Goal: Information Seeking & Learning: Check status

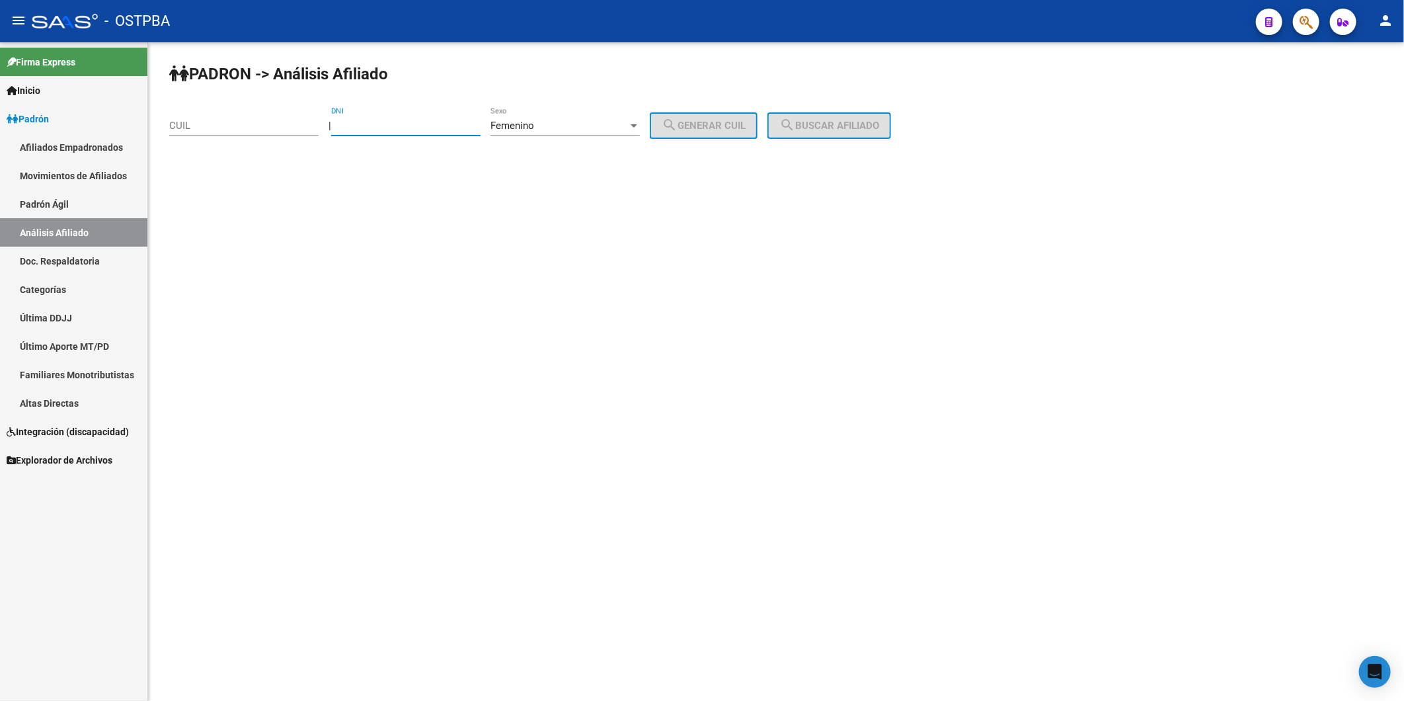
click at [415, 128] on input "DNI" at bounding box center [405, 126] width 149 height 12
type input "30398820"
drag, startPoint x: 686, startPoint y: 124, endPoint x: 725, endPoint y: 128, distance: 39.2
click at [695, 124] on span "search Generar CUIL" at bounding box center [704, 126] width 84 height 12
type input "27-30398820-9"
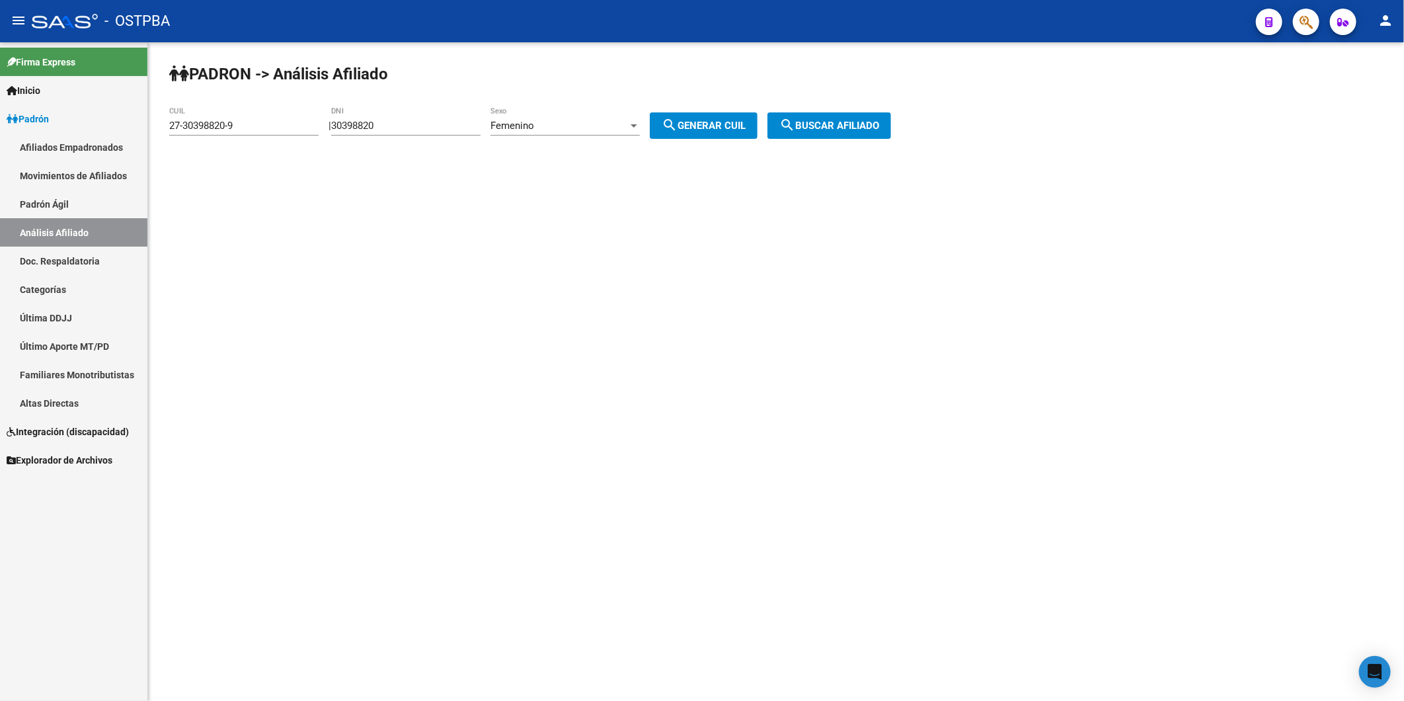
click at [822, 128] on span "search Buscar afiliado" at bounding box center [829, 126] width 100 height 12
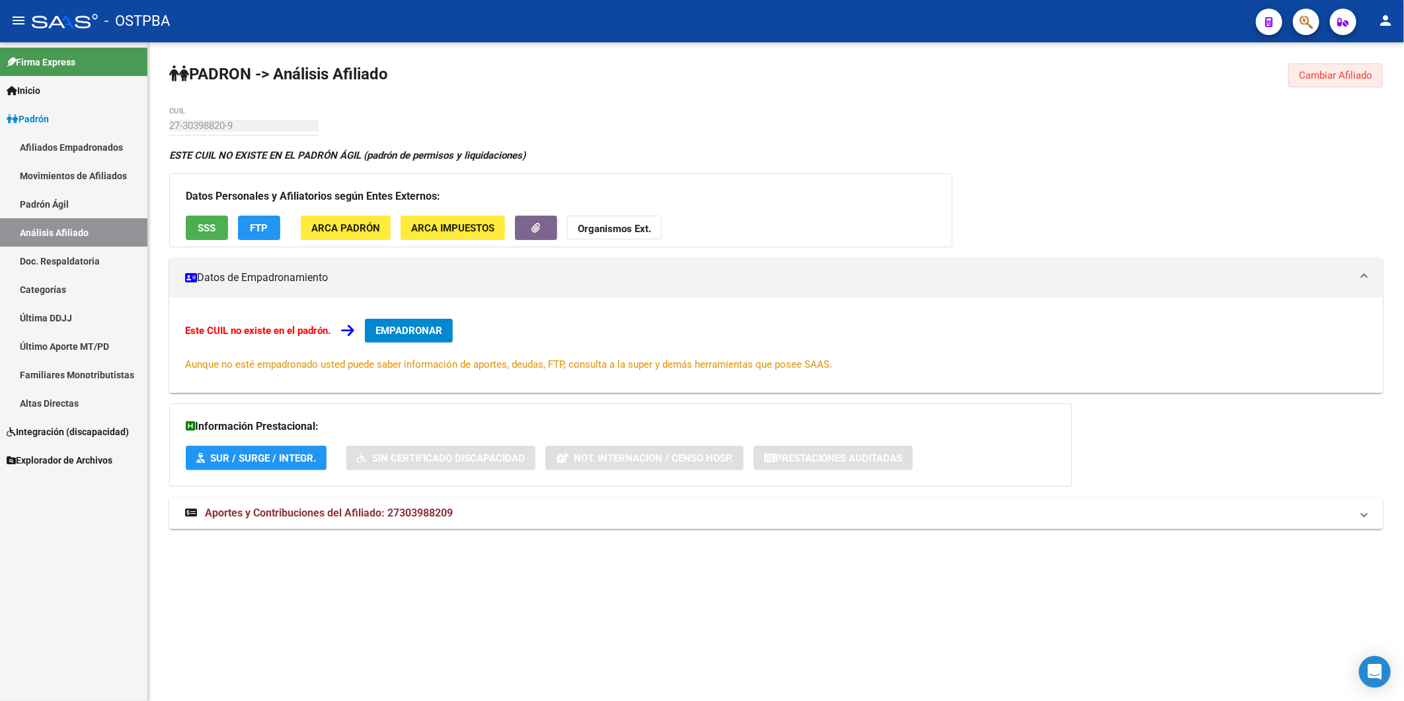
click at [1333, 69] on span "Cambiar Afiliado" at bounding box center [1335, 75] width 73 height 12
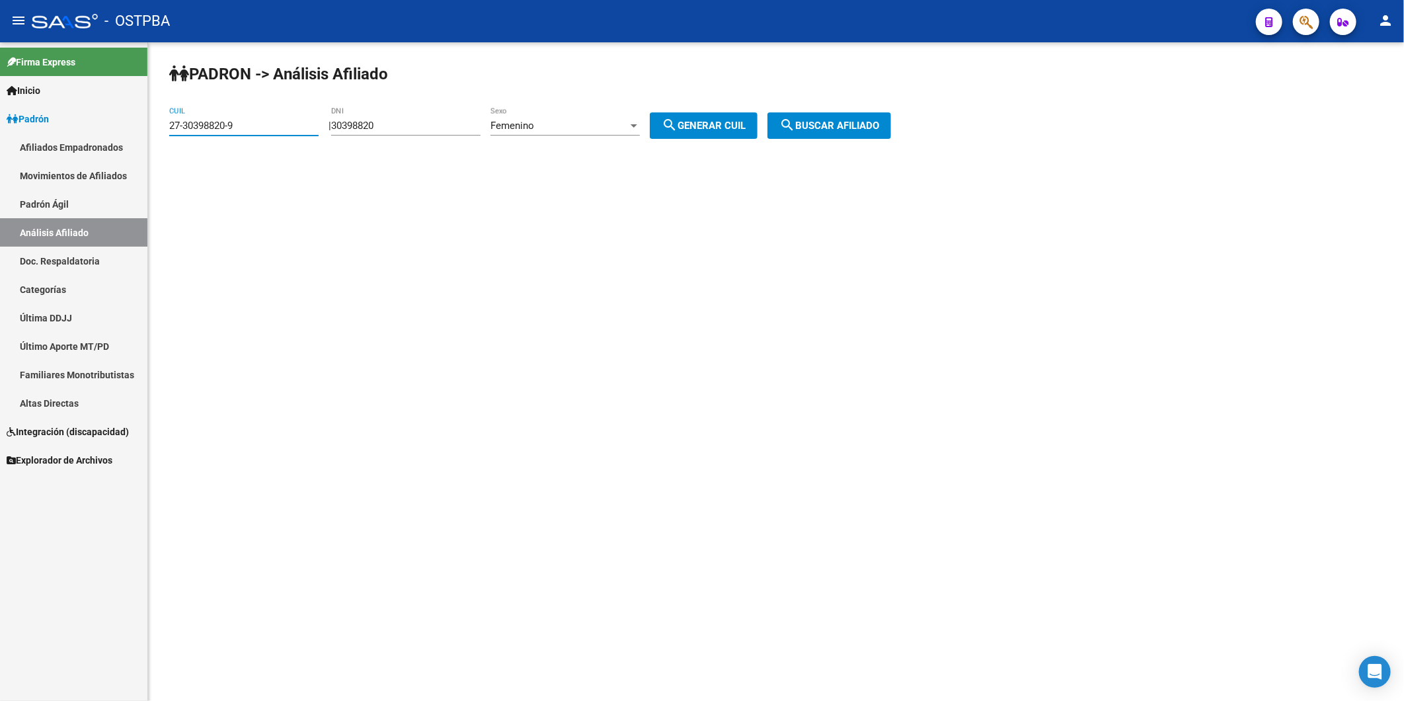
click at [289, 121] on input "27-30398820-9" at bounding box center [243, 126] width 149 height 12
drag, startPoint x: 301, startPoint y: 120, endPoint x: 165, endPoint y: 130, distance: 135.9
click at [165, 130] on div "PADRON -> Análisis Afiliado 27-30398820-9 CUIL | 30398820 DNI Femenino Sexo sea…" at bounding box center [776, 111] width 1256 height 139
drag, startPoint x: 411, startPoint y: 128, endPoint x: 341, endPoint y: 130, distance: 70.1
click at [341, 130] on div "| 30398820 DNI Femenino Sexo search Generar CUIL" at bounding box center [548, 126] width 439 height 12
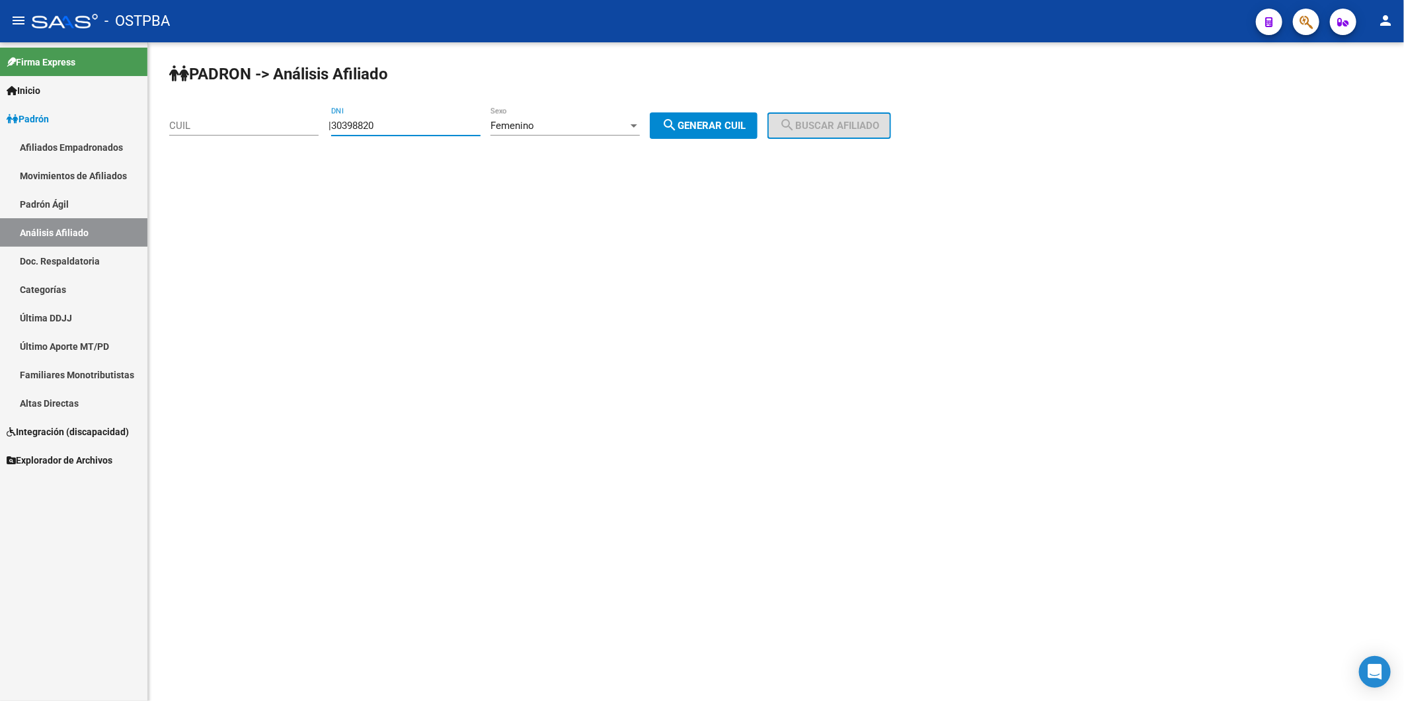
click at [637, 124] on div at bounding box center [634, 125] width 7 height 3
click at [624, 101] on span "Masculino" at bounding box center [579, 96] width 149 height 30
drag, startPoint x: 709, startPoint y: 131, endPoint x: 764, endPoint y: 122, distance: 55.6
click at [734, 126] on span "search Generar CUIL" at bounding box center [704, 126] width 84 height 12
type input "20-30398820-4"
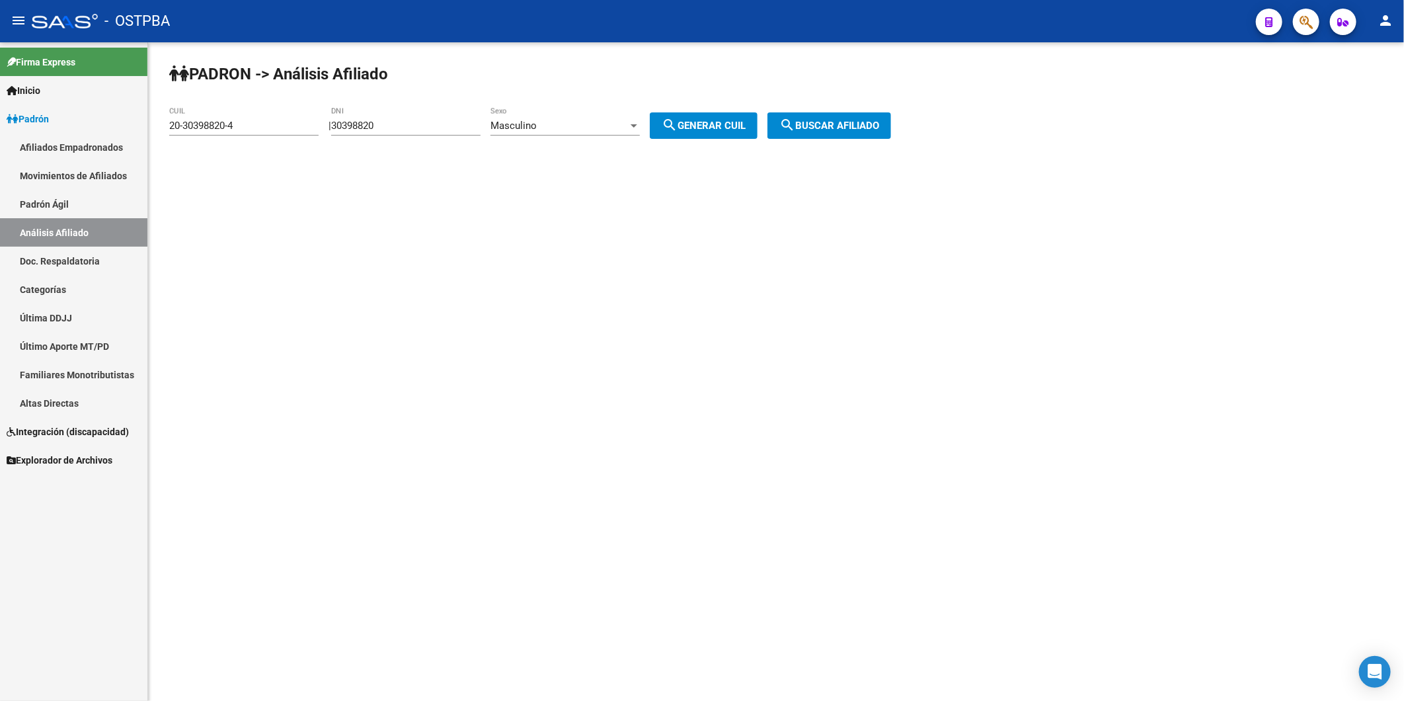
click at [820, 124] on span "search Buscar afiliado" at bounding box center [829, 126] width 100 height 12
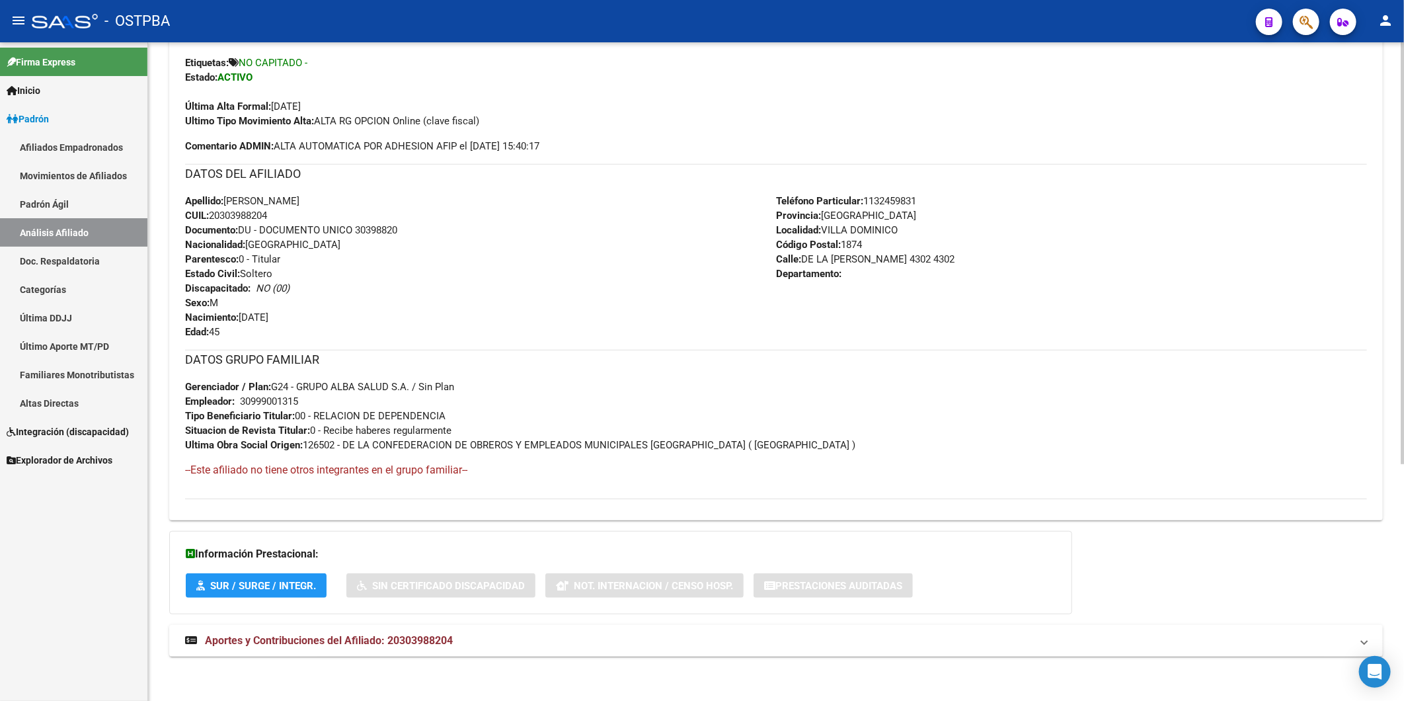
scroll to position [370, 0]
click at [416, 642] on span "Aportes y Contribuciones del Afiliado: 20303988204" at bounding box center [329, 638] width 248 height 13
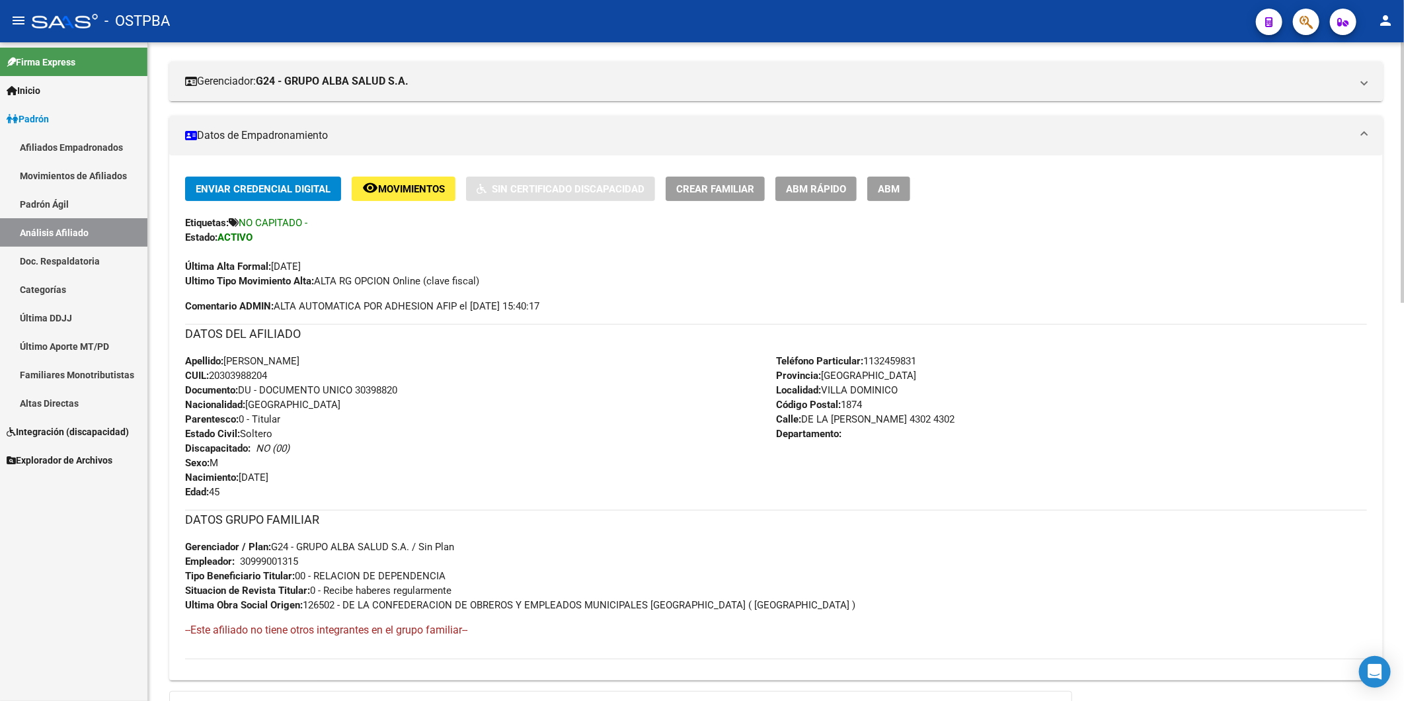
scroll to position [197, 0]
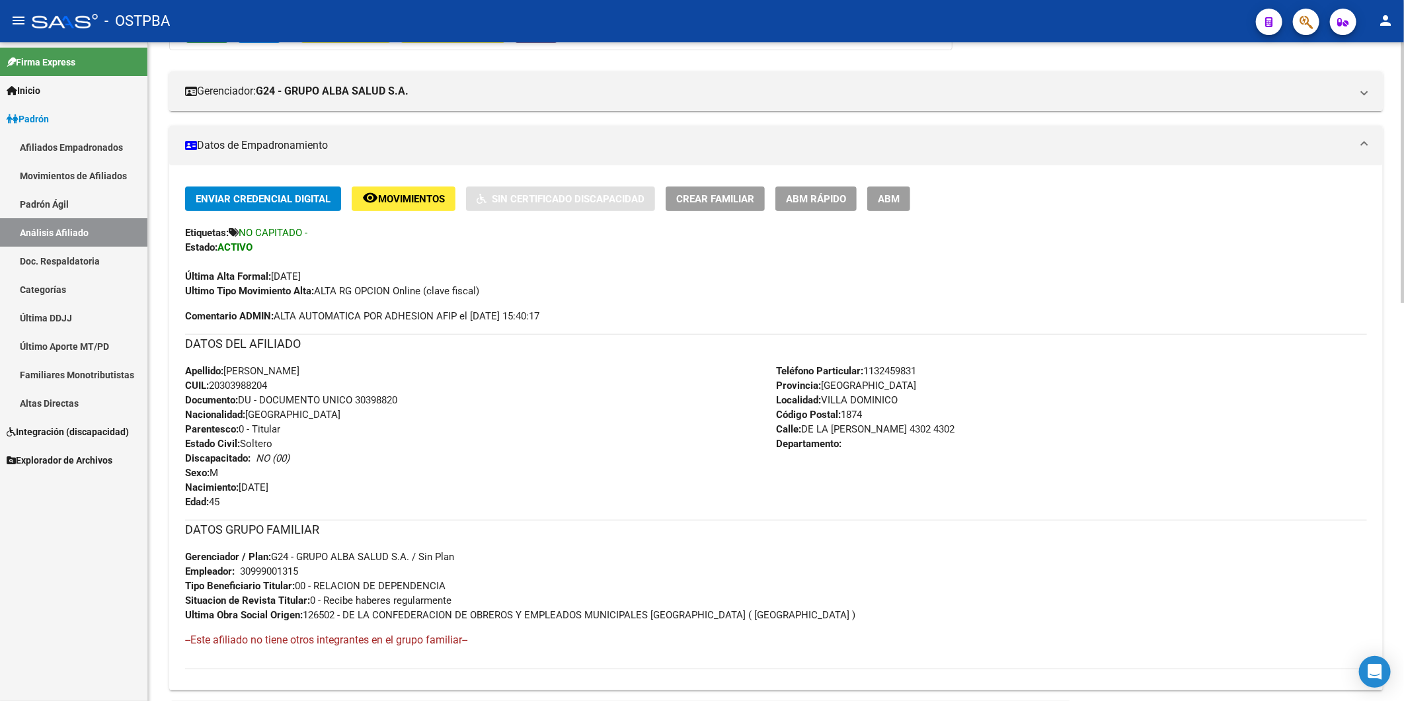
click at [280, 384] on div "Apellido: MARCOS ARIEL MIRANDA CUIL: 20303988204 Documento: DU - DOCUMENTO UNIC…" at bounding box center [480, 436] width 591 height 145
drag, startPoint x: 280, startPoint y: 384, endPoint x: 250, endPoint y: 388, distance: 30.7
click at [280, 384] on div "Apellido: MARCOS ARIEL MIRANDA CUIL: 20303988204 Documento: DU - DOCUMENTO UNIC…" at bounding box center [480, 436] width 591 height 145
click at [216, 389] on span "CUIL: 20303988204" at bounding box center [226, 385] width 82 height 12
click at [329, 387] on div "Apellido: MARCOS ARIEL MIRANDA CUIL: 20303988204 Documento: DU - DOCUMENTO UNIC…" at bounding box center [480, 436] width 591 height 145
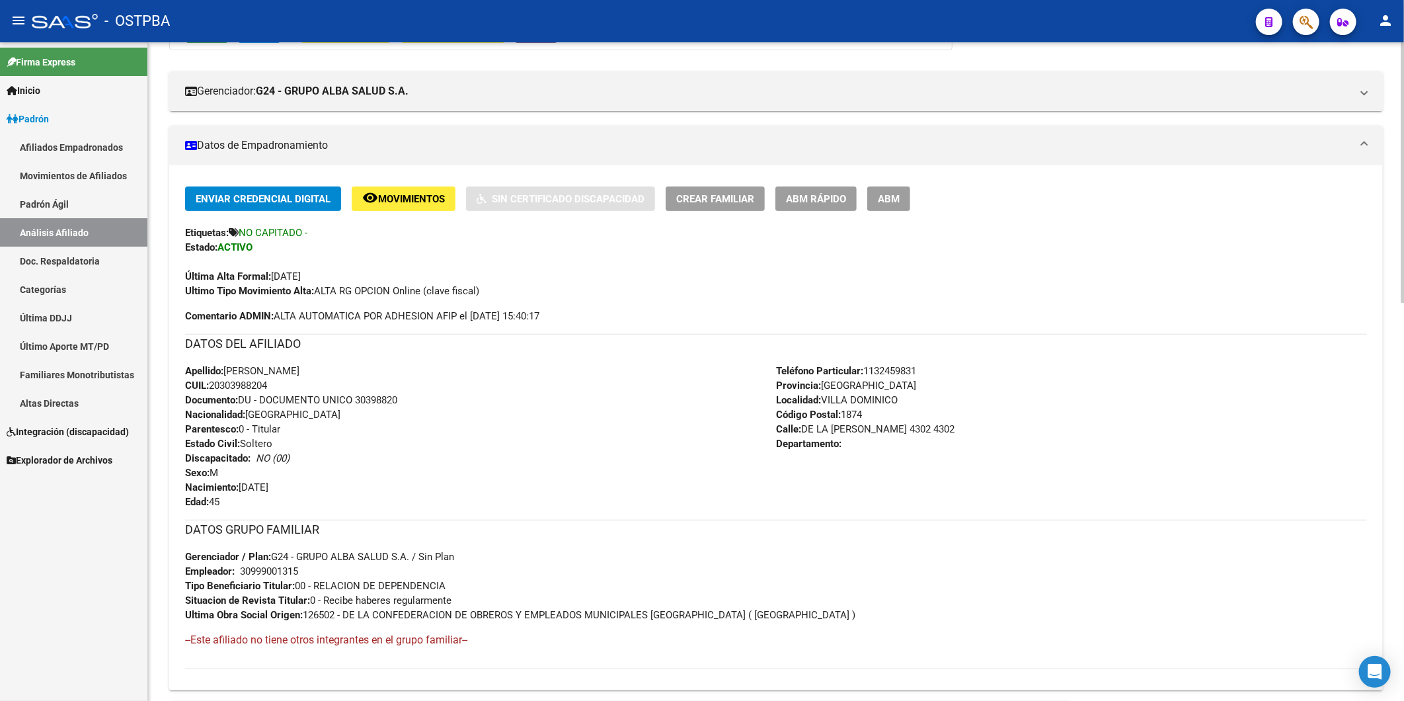
drag, startPoint x: 214, startPoint y: 383, endPoint x: 276, endPoint y: 382, distance: 62.8
click at [276, 382] on div "Apellido: MARCOS ARIEL MIRANDA CUIL: 20303988204 Documento: DU - DOCUMENTO UNIC…" at bounding box center [480, 436] width 591 height 145
copy span "20303988204"
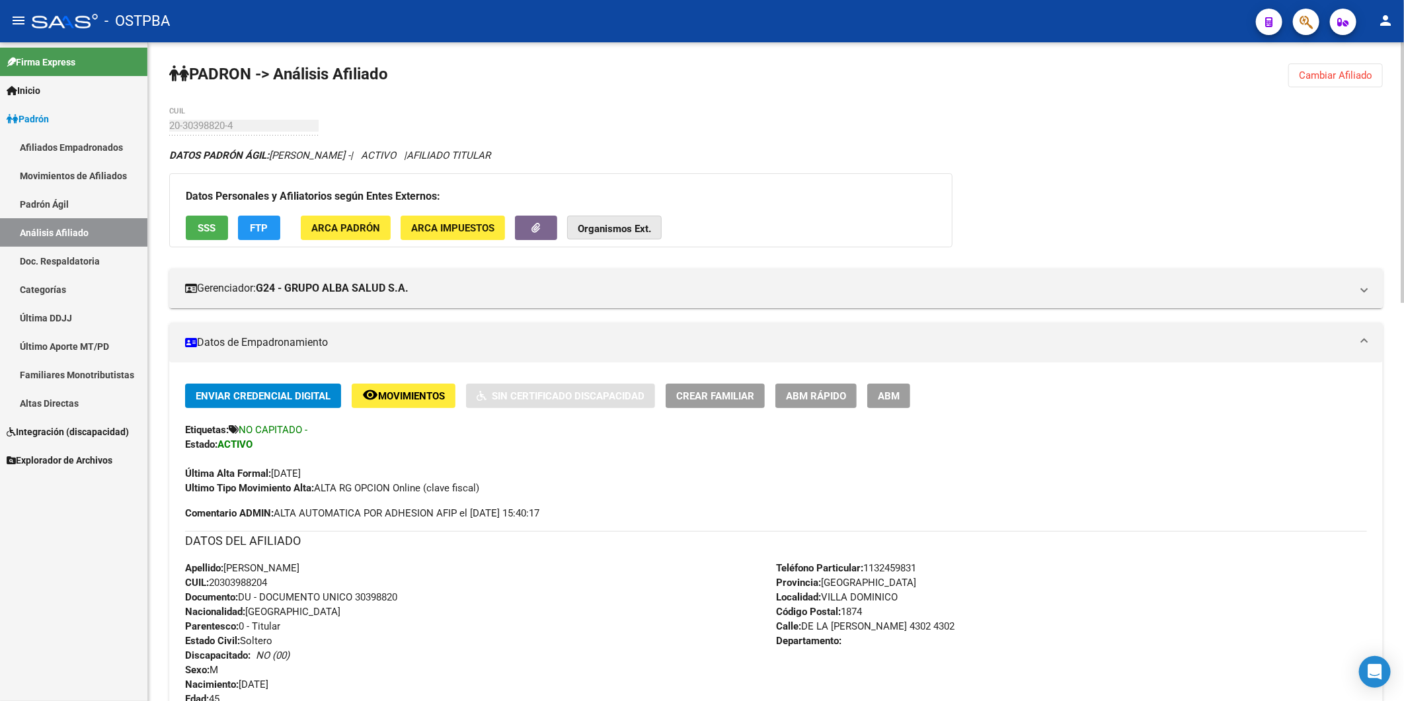
click at [623, 225] on strong "Organismos Ext." at bounding box center [614, 229] width 73 height 12
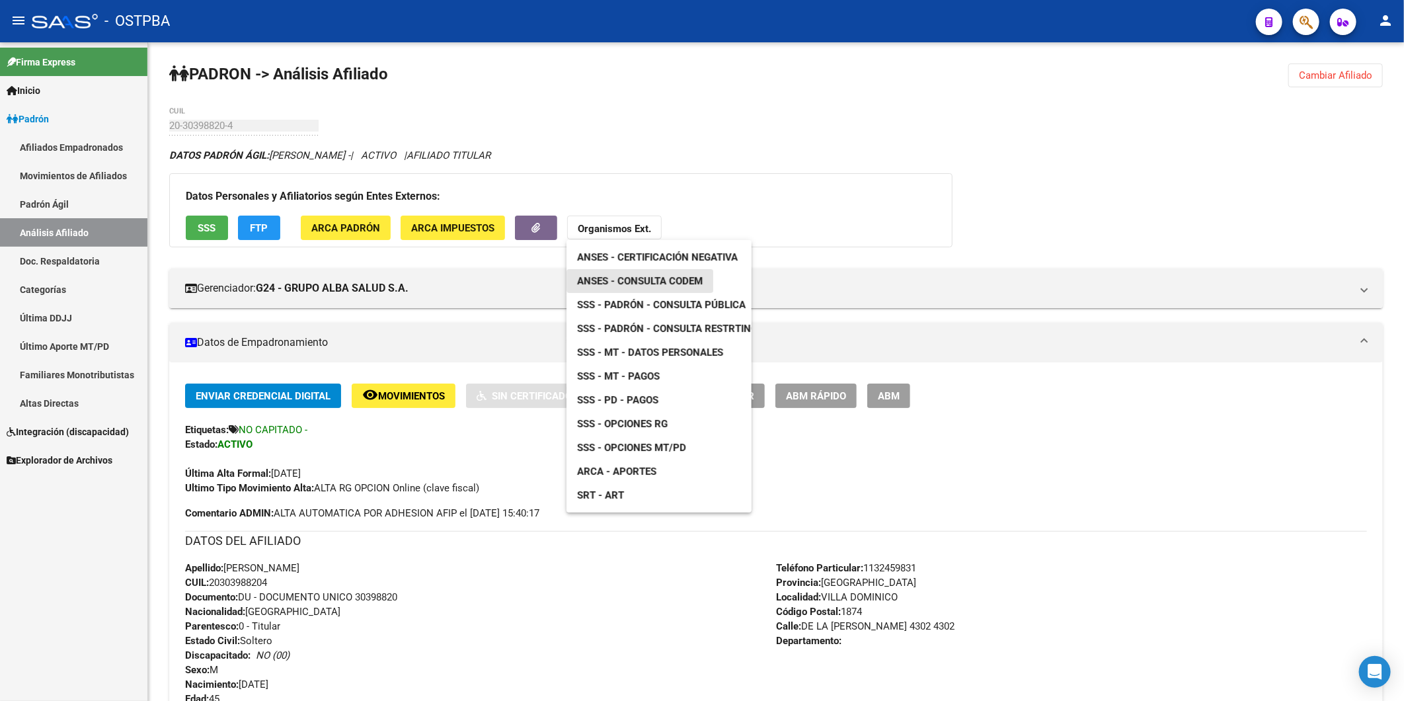
click at [650, 278] on span "ANSES - Consulta CODEM" at bounding box center [640, 281] width 126 height 12
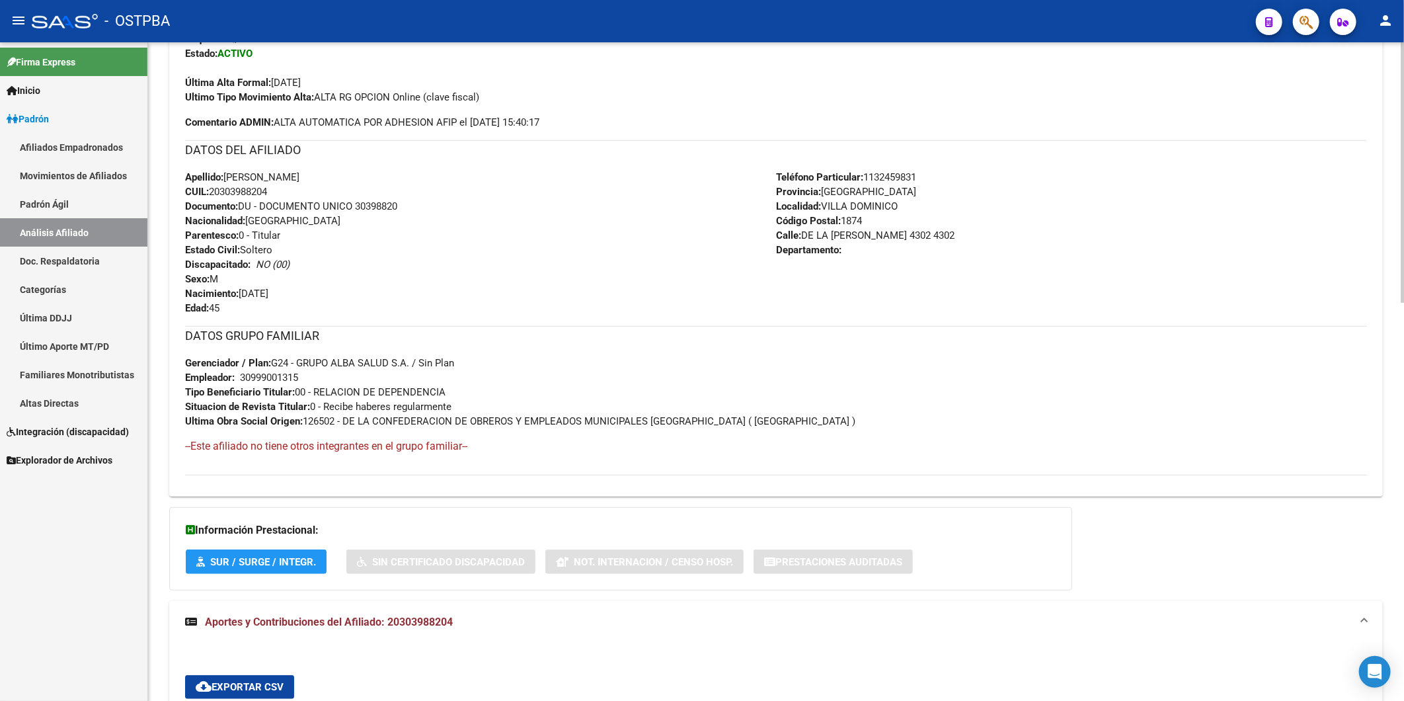
scroll to position [587, 0]
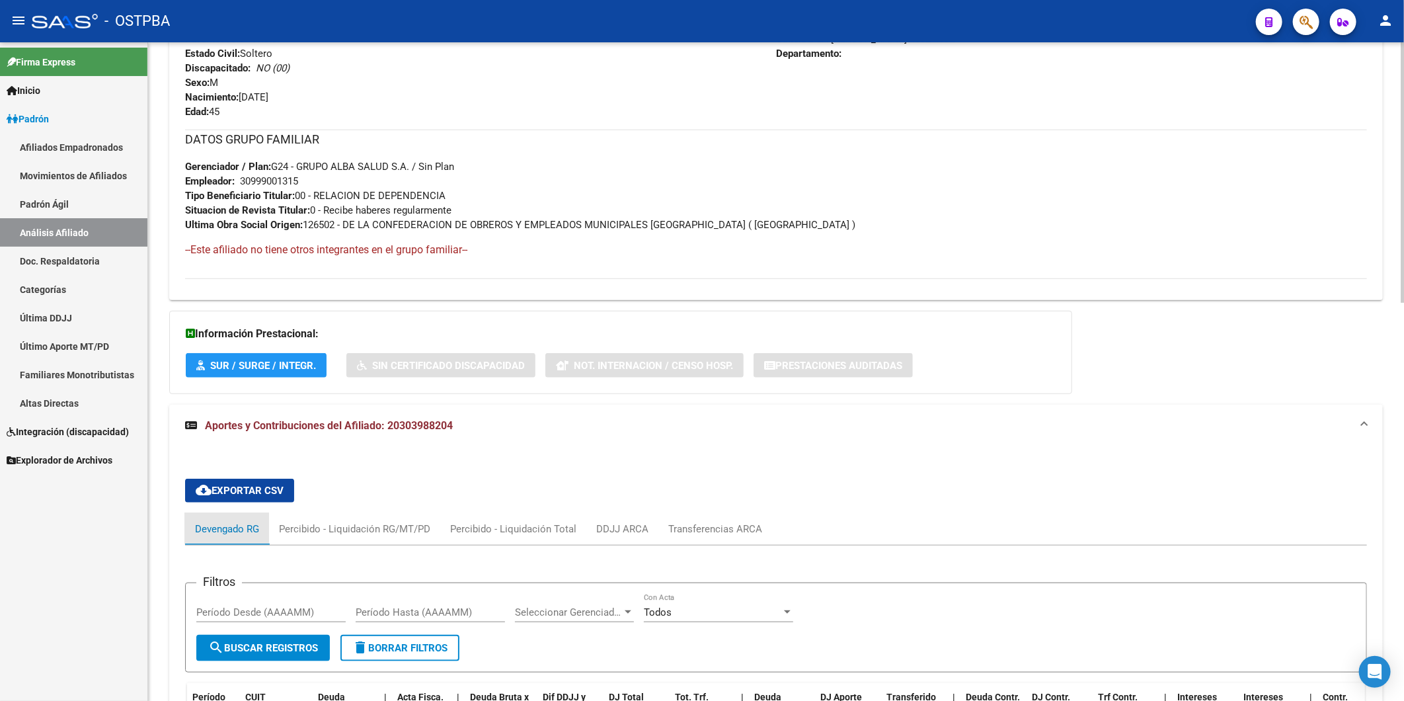
click at [247, 526] on div "Devengado RG" at bounding box center [227, 529] width 64 height 15
click at [711, 524] on div "Transferencias ARCA" at bounding box center [715, 529] width 94 height 15
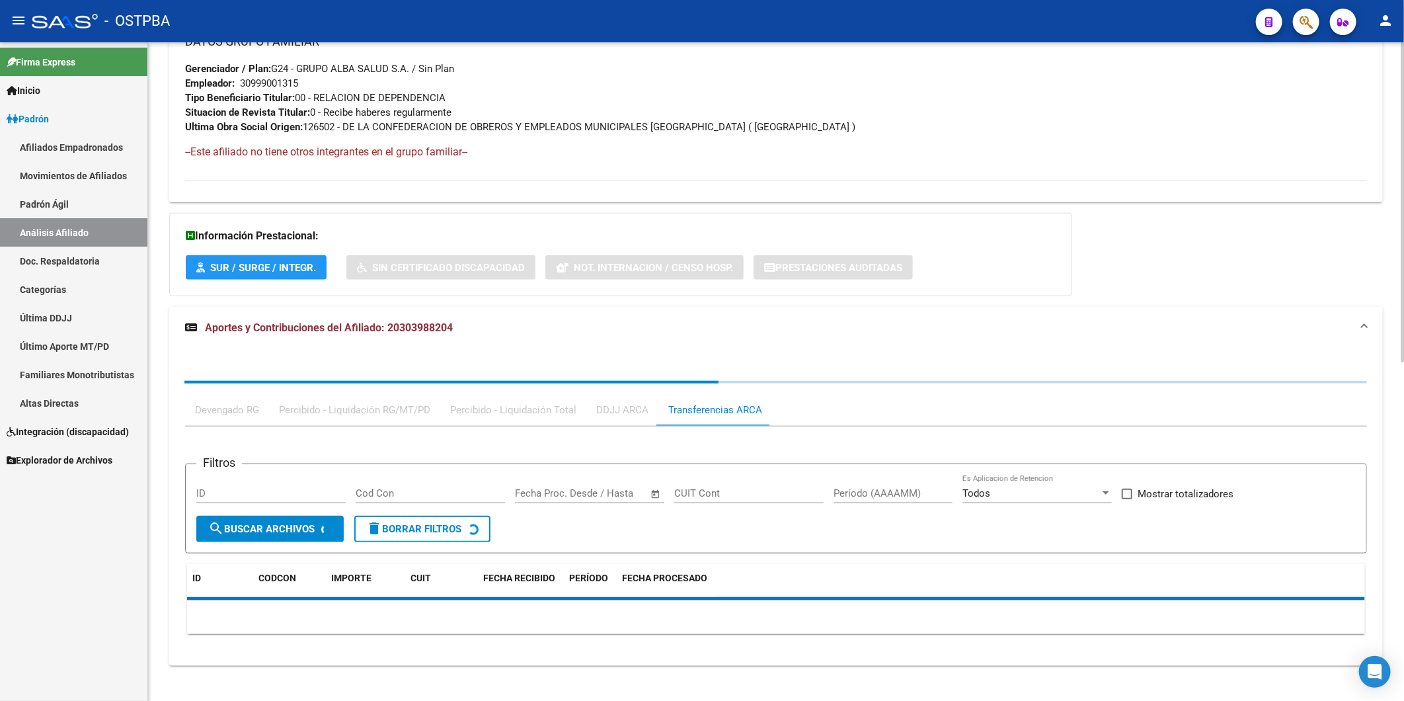
scroll to position [696, 0]
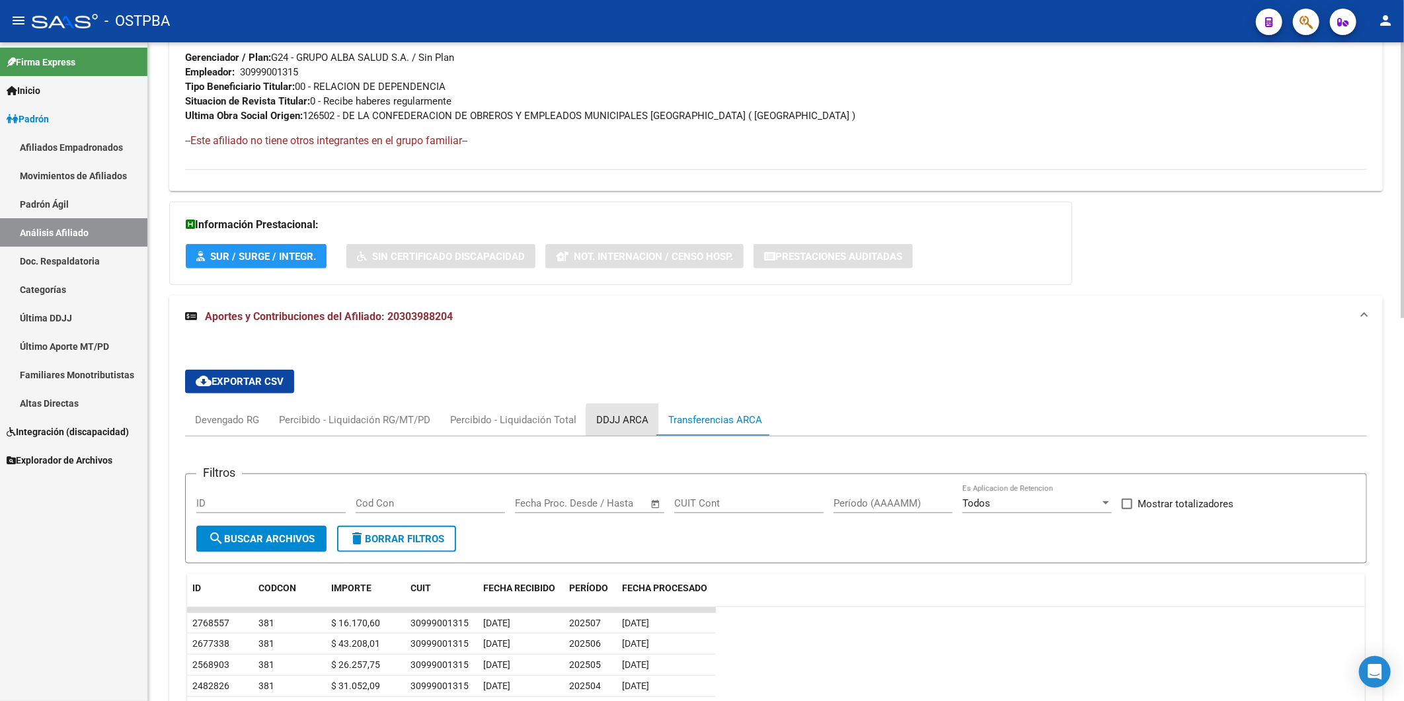
click at [635, 423] on div "DDJJ ARCA" at bounding box center [622, 420] width 52 height 15
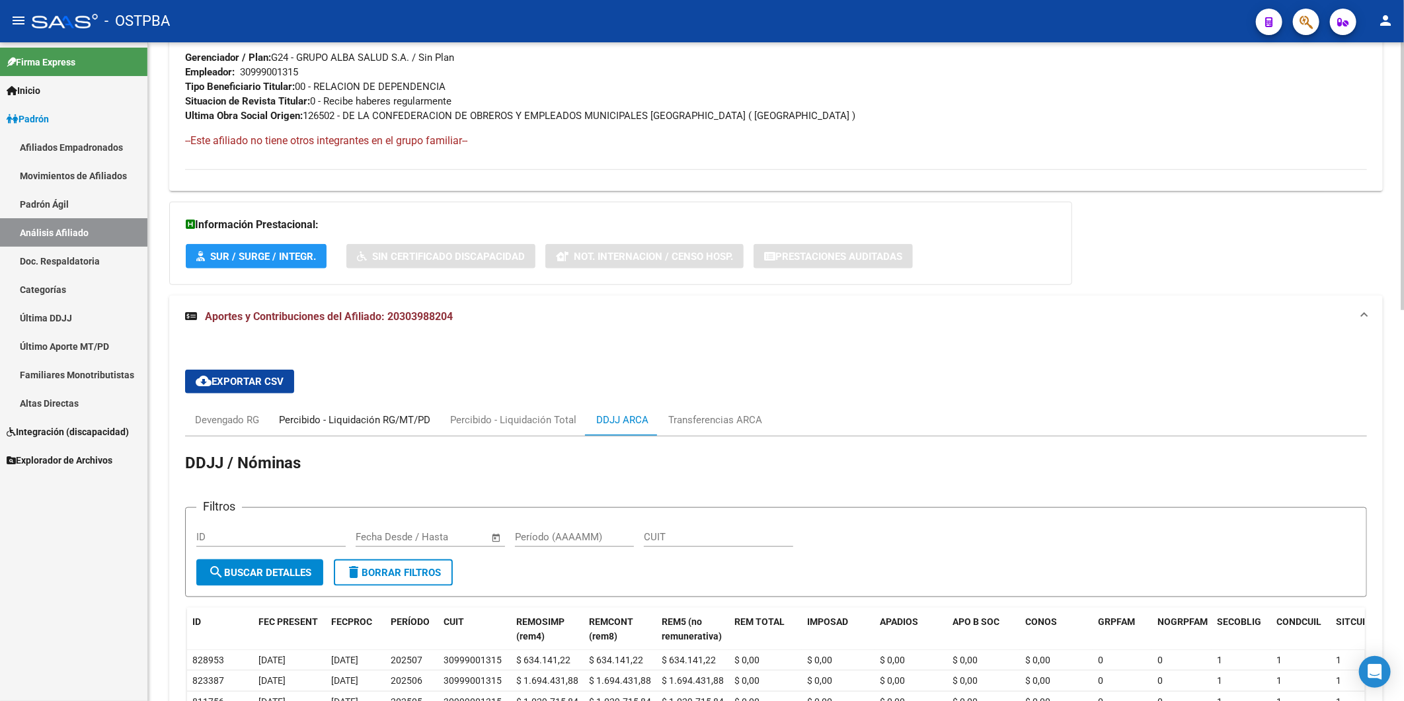
click at [358, 415] on div "Percibido - Liquidación RG/MT/PD" at bounding box center [354, 420] width 151 height 15
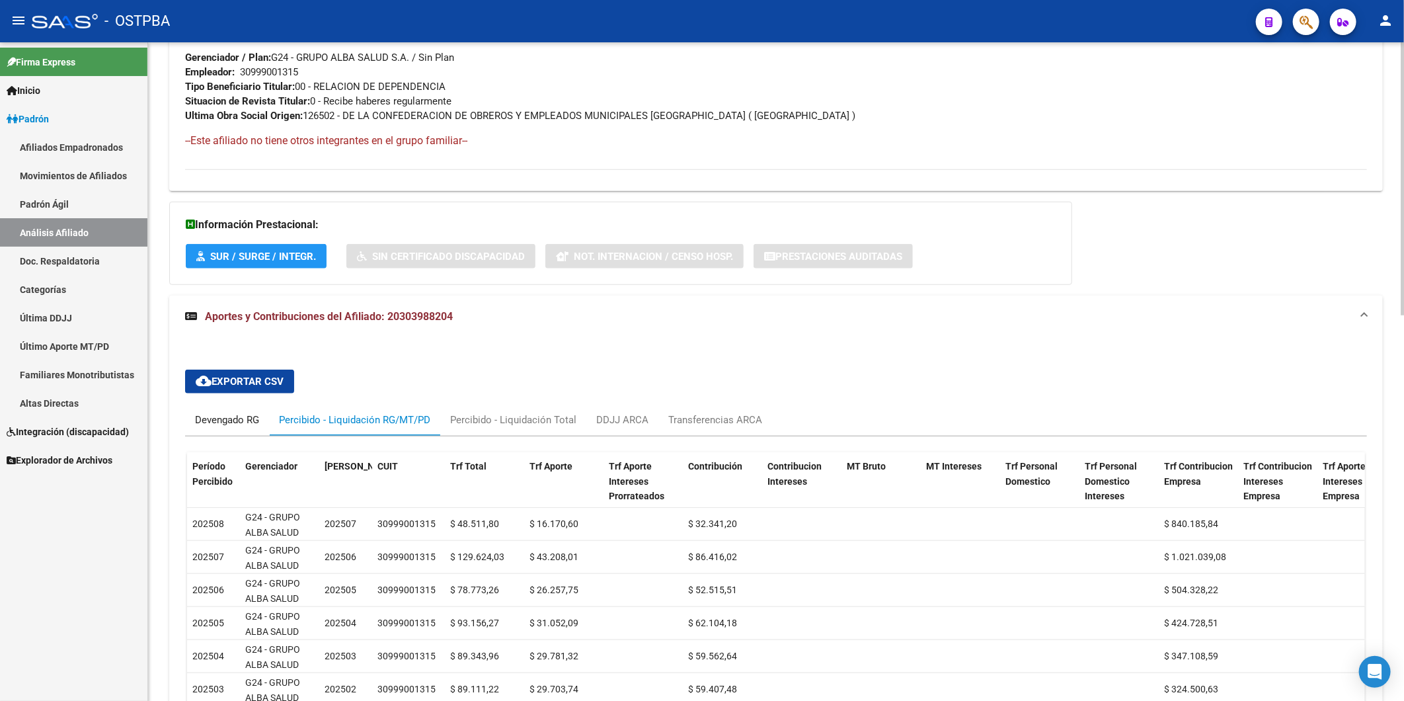
click at [225, 419] on div "Devengado RG" at bounding box center [227, 420] width 64 height 15
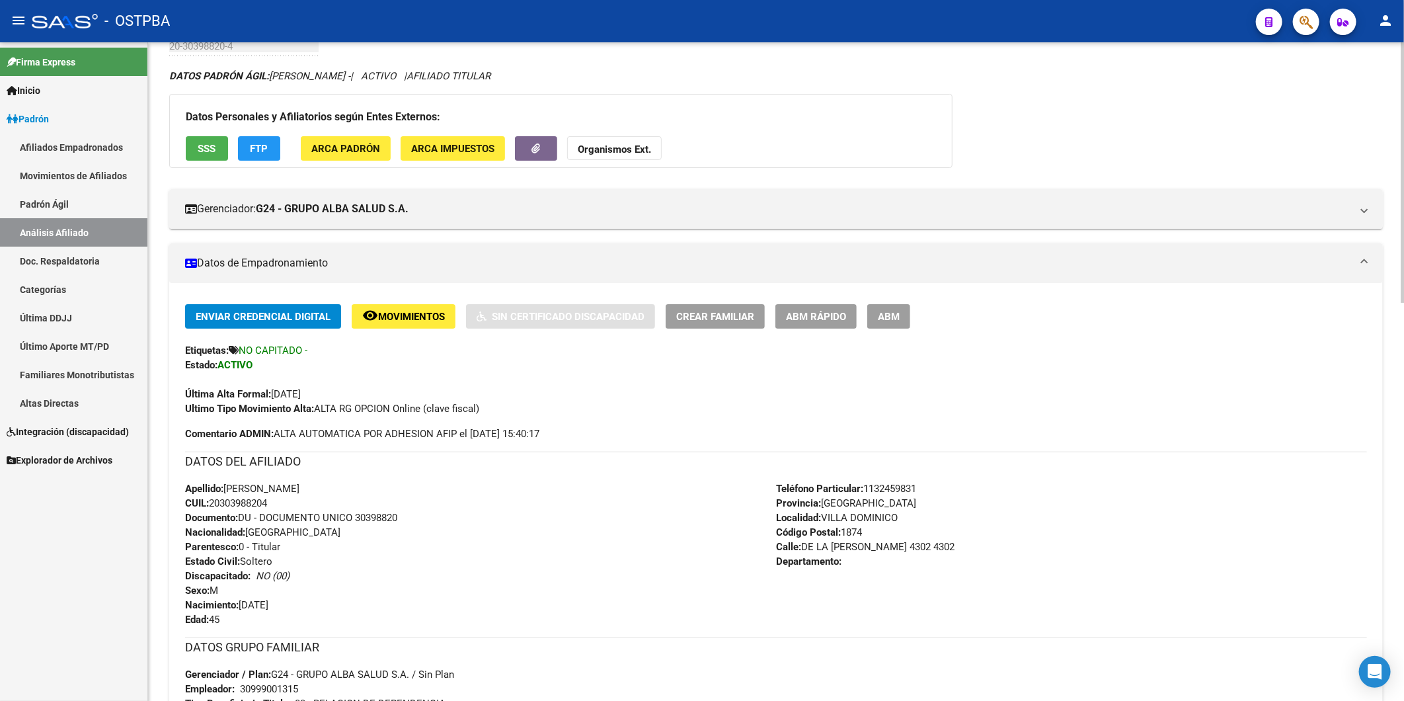
scroll to position [35, 0]
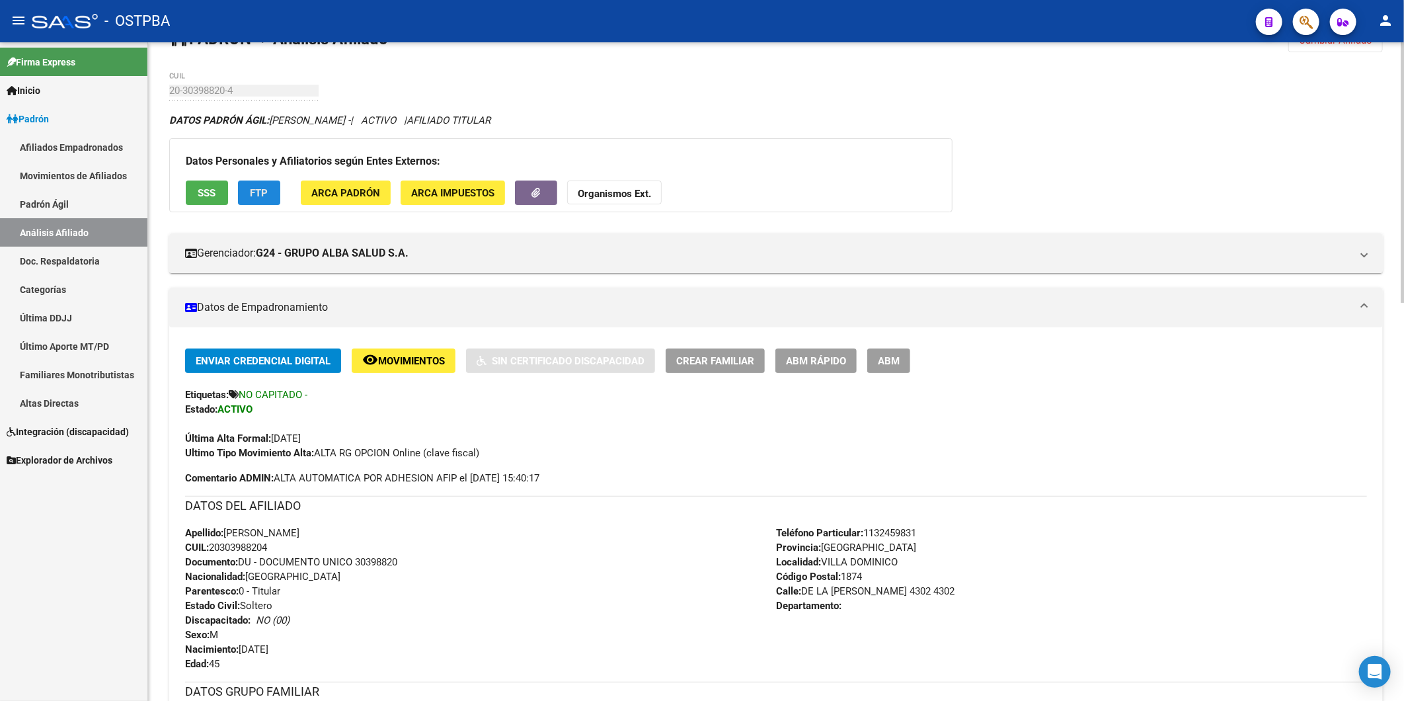
click at [268, 192] on button "FTP" at bounding box center [259, 192] width 42 height 24
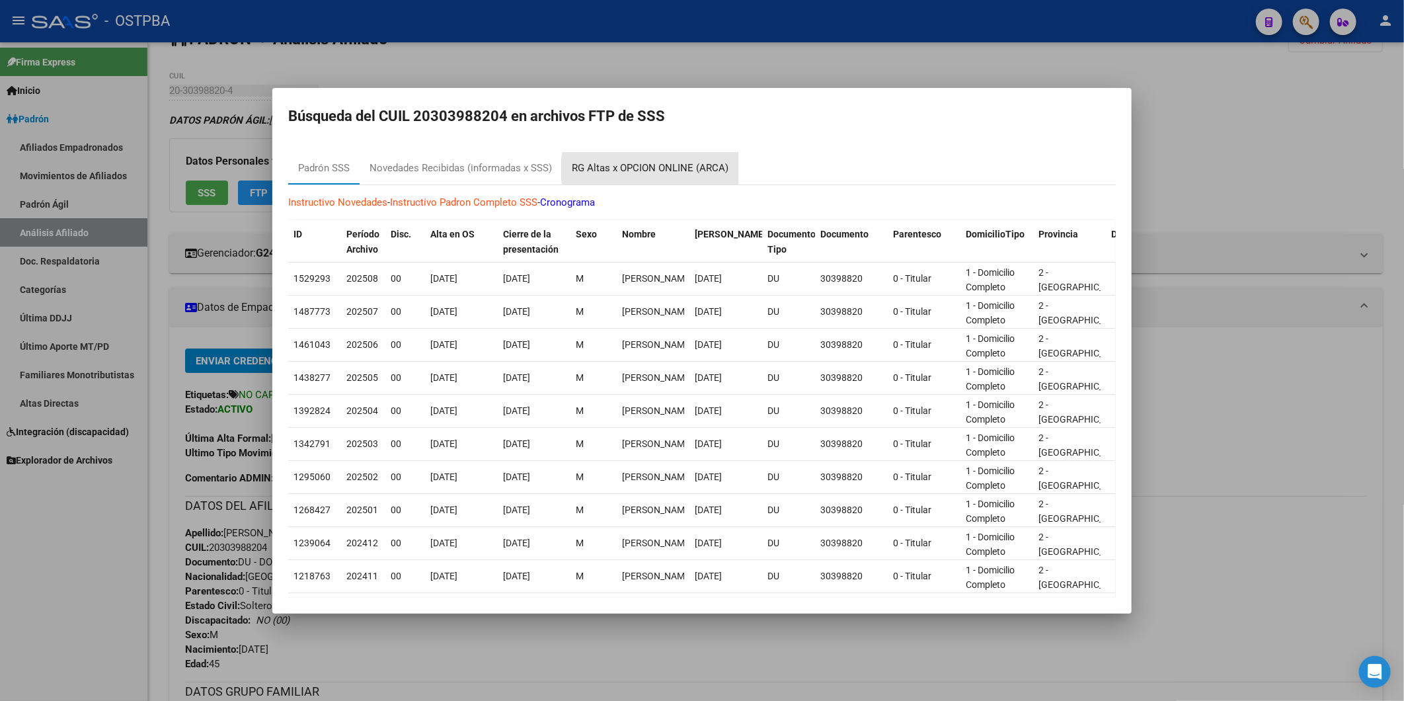
click at [651, 169] on div "RG Altas x OPCION ONLINE (ARCA)" at bounding box center [650, 168] width 157 height 15
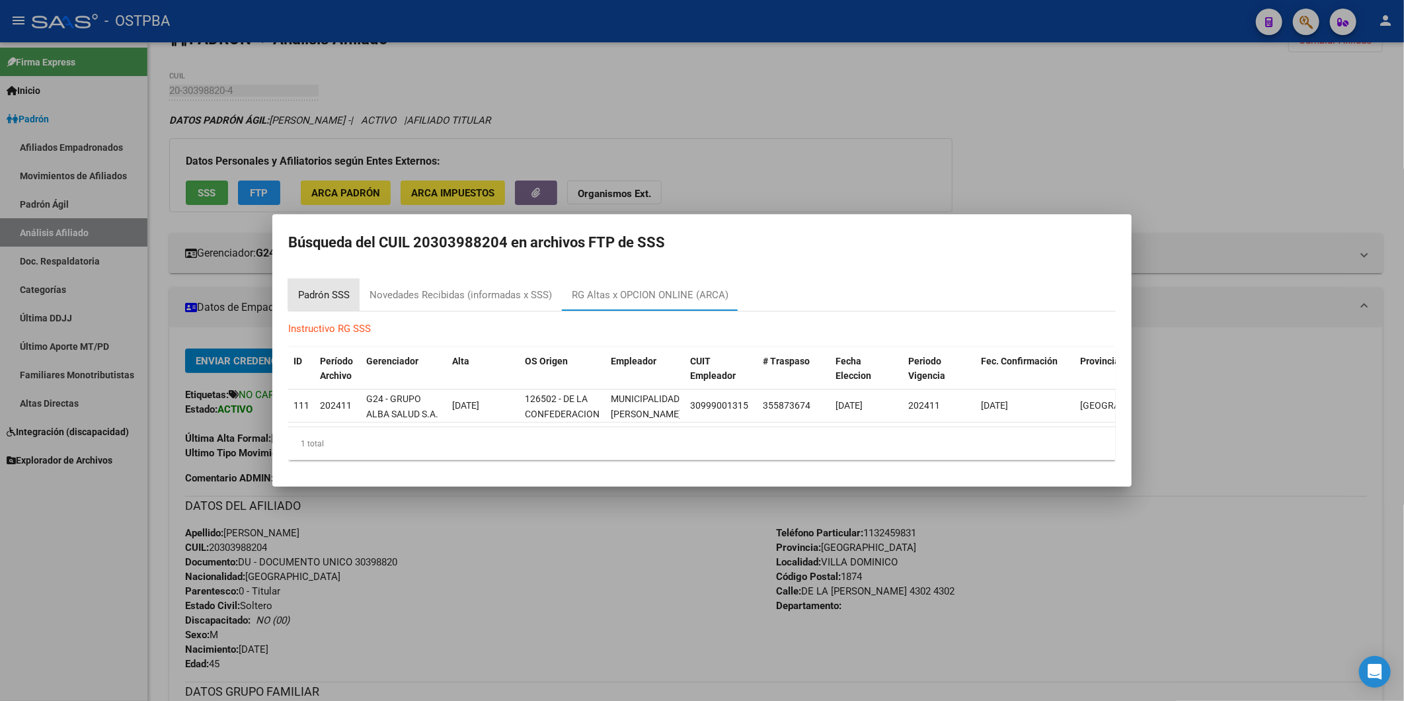
click at [344, 288] on div "Padrón SSS" at bounding box center [324, 295] width 52 height 15
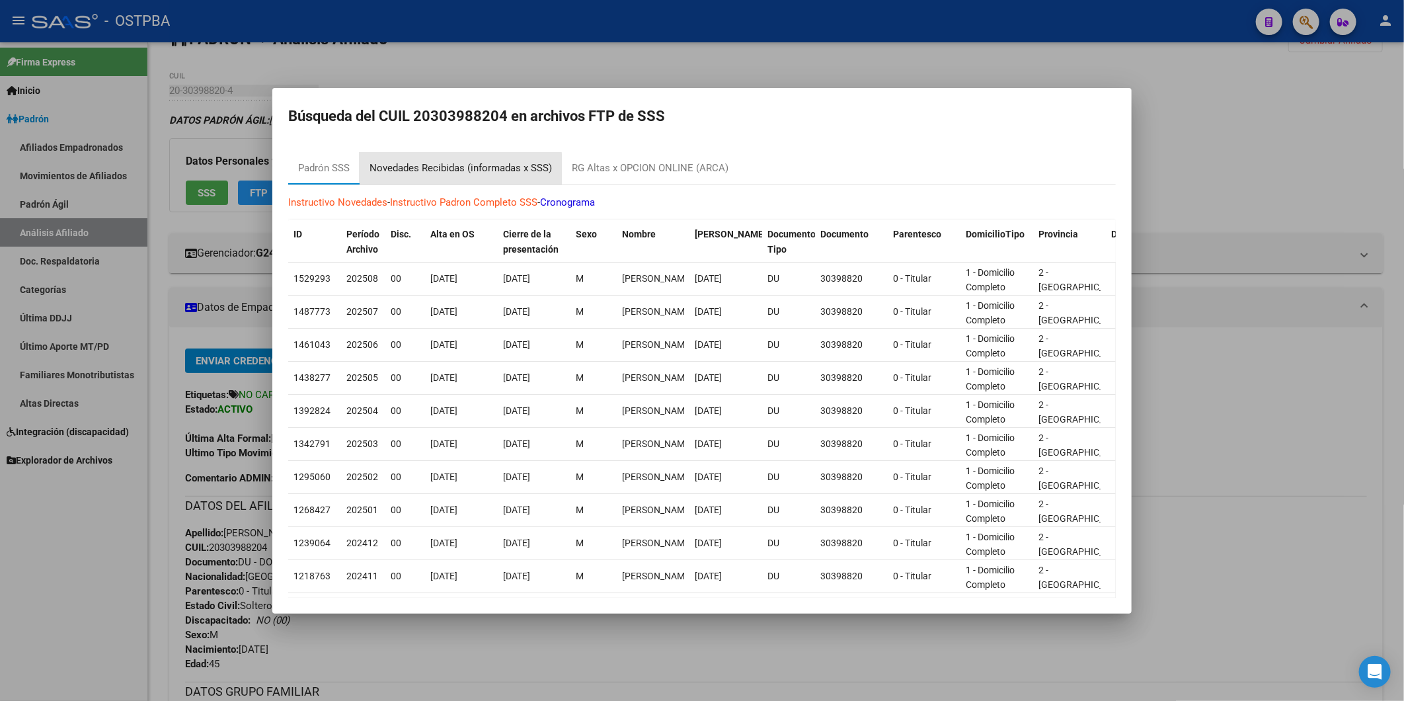
click at [452, 169] on div "Novedades Recibidas (informadas x SSS)" at bounding box center [461, 168] width 182 height 15
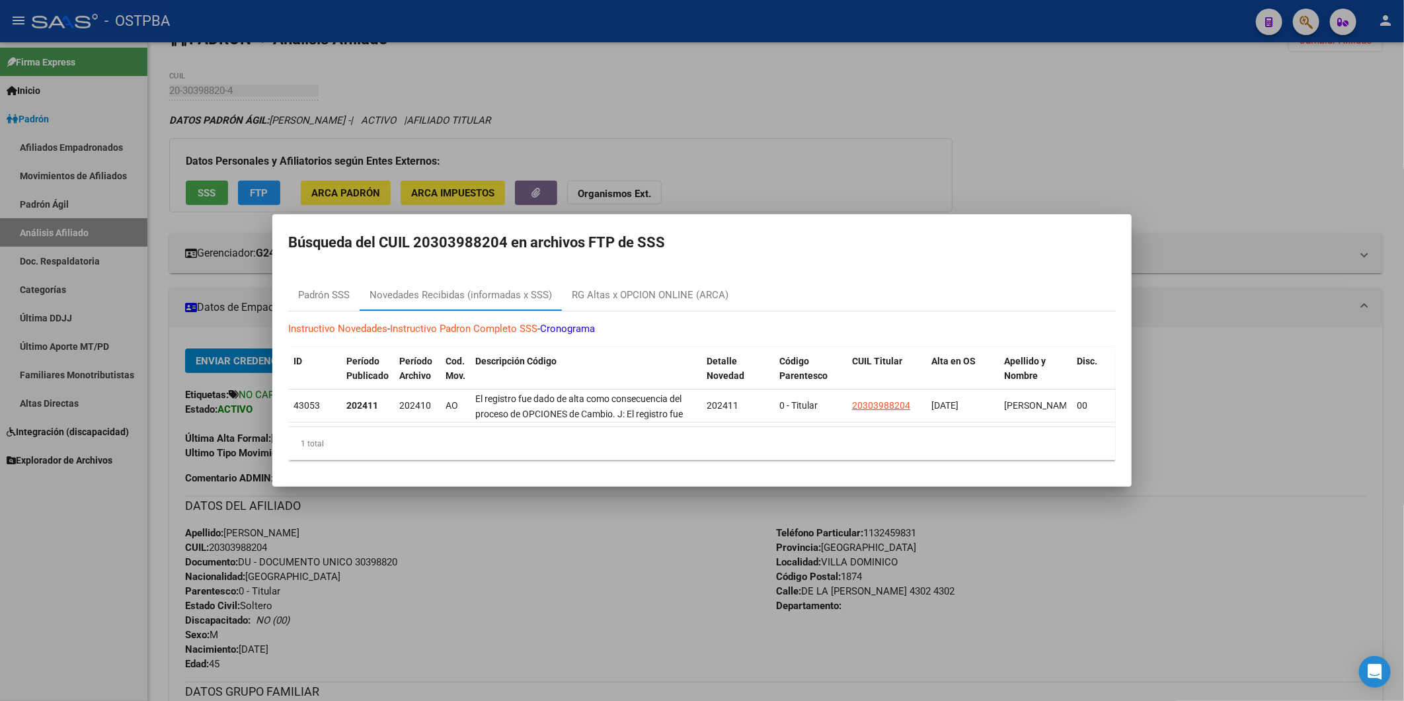
click at [795, 109] on div at bounding box center [702, 350] width 1404 height 701
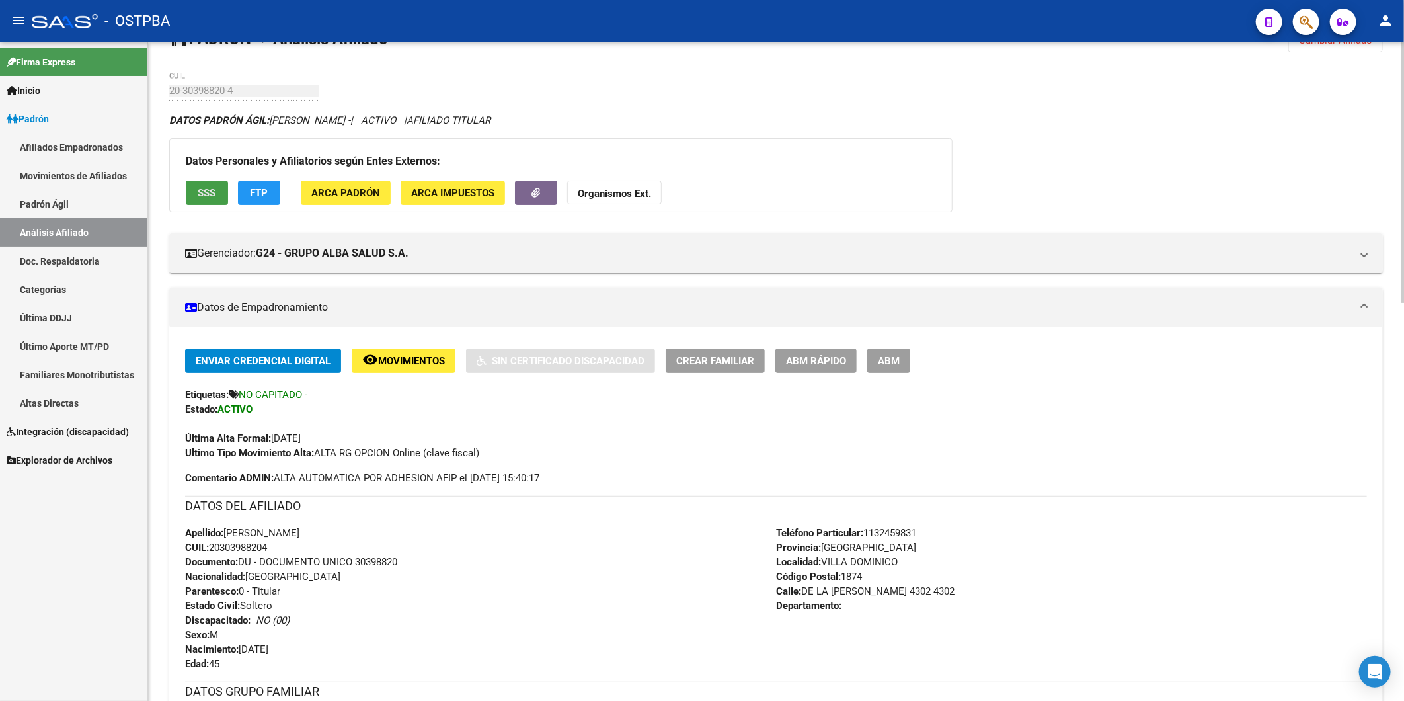
click at [198, 190] on span "SSS" at bounding box center [207, 193] width 18 height 12
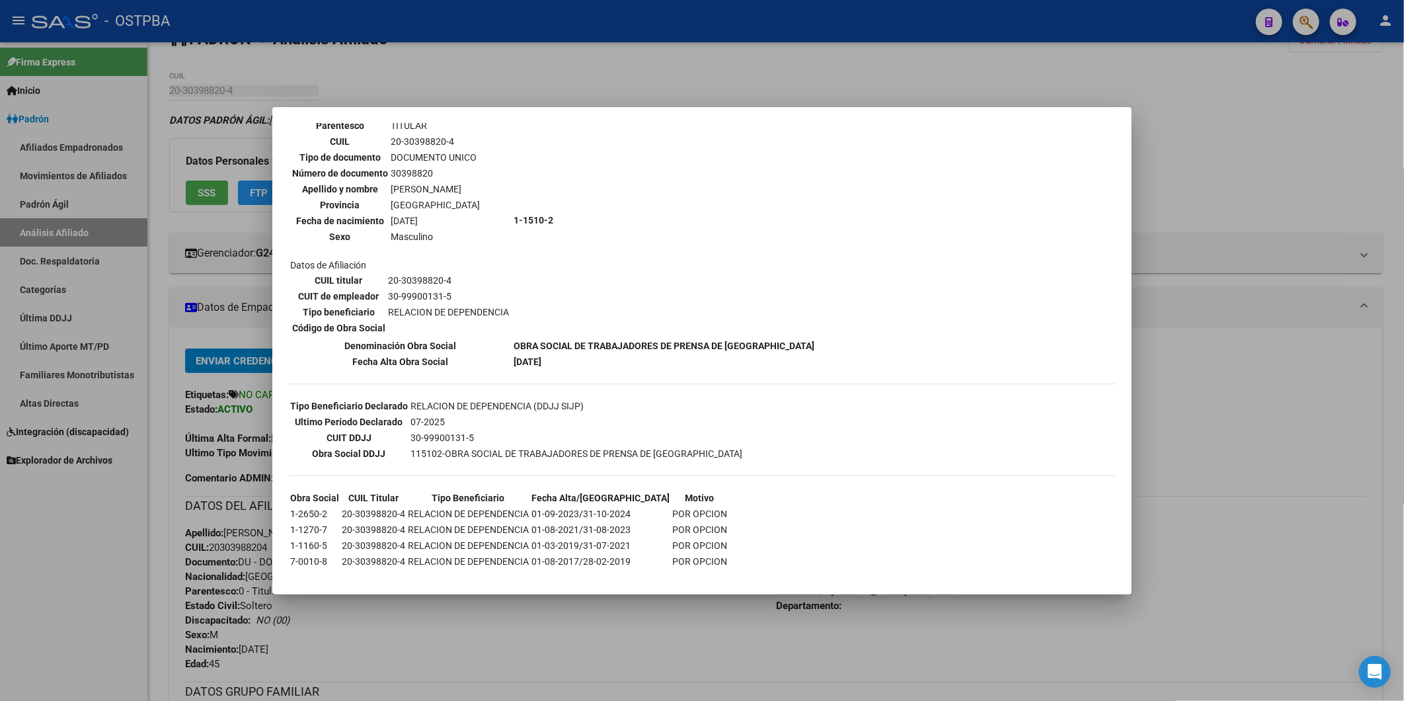
scroll to position [88, 0]
click at [1177, 156] on div at bounding box center [702, 350] width 1404 height 701
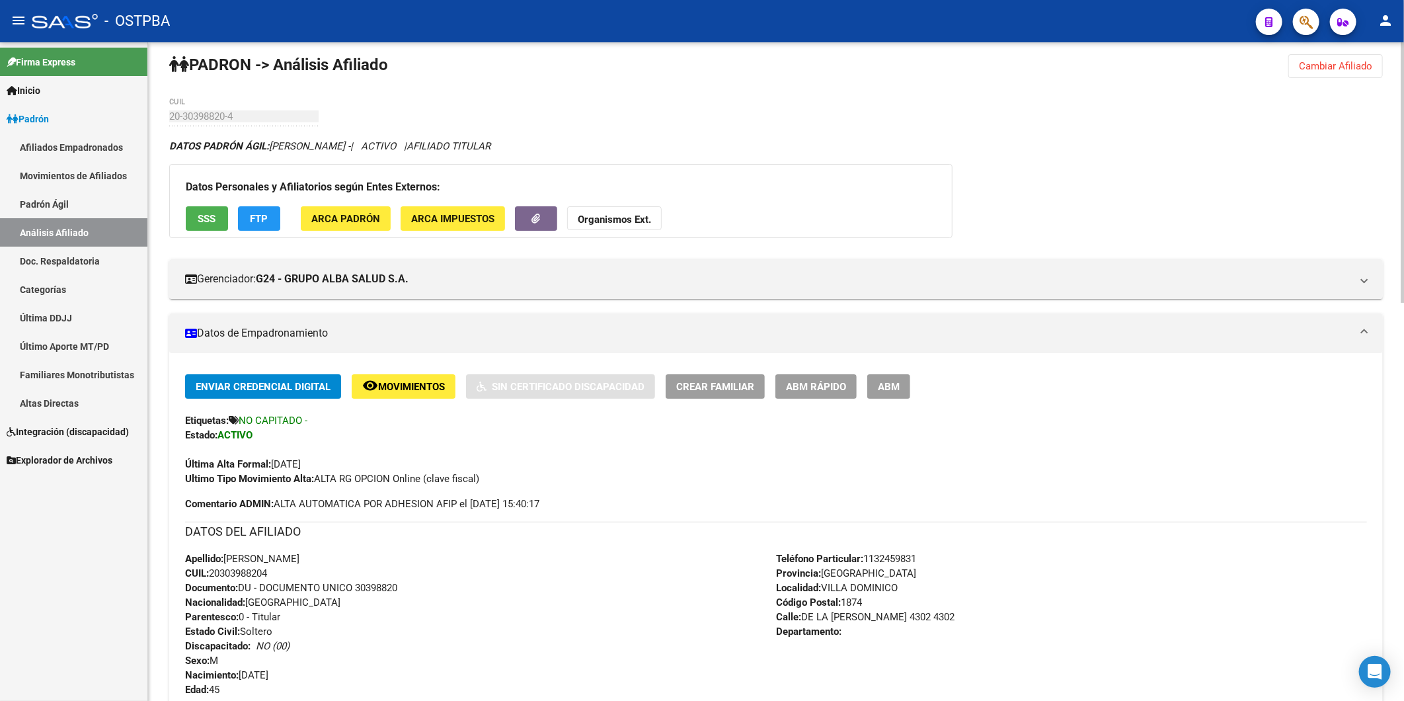
scroll to position [0, 0]
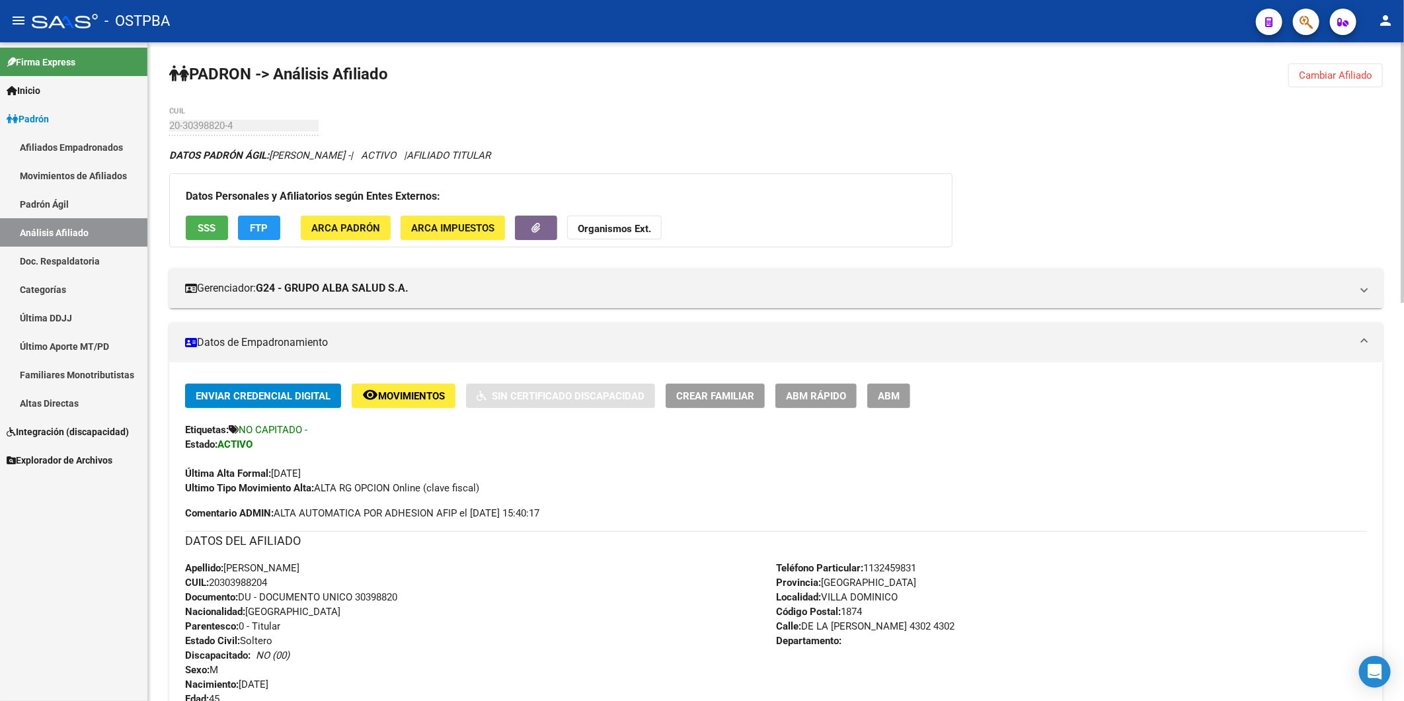
click at [1313, 77] on span "Cambiar Afiliado" at bounding box center [1335, 75] width 73 height 12
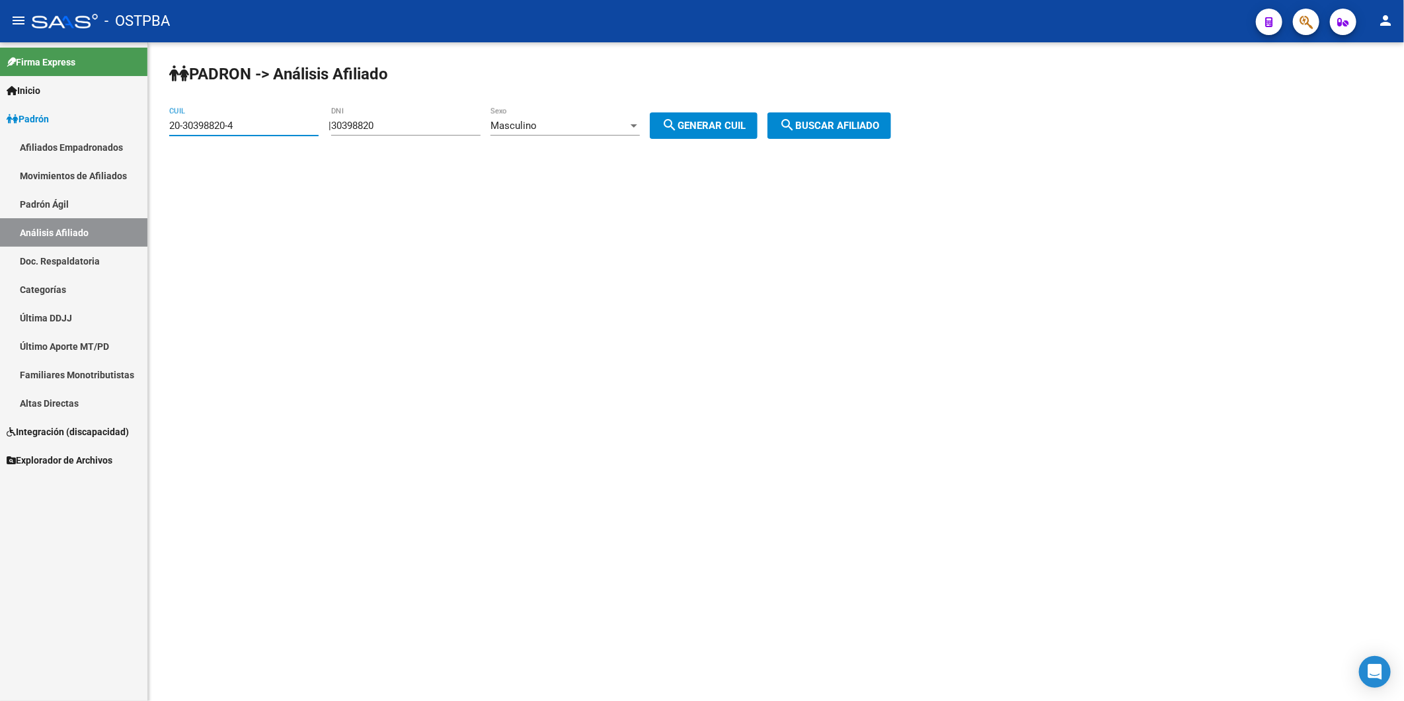
drag, startPoint x: 296, startPoint y: 126, endPoint x: 143, endPoint y: 149, distance: 155.1
click at [143, 147] on mat-sidenav-container "Firma Express Inicio Calendario SSS Instructivos Contacto OS Padrón Afiliados E…" at bounding box center [702, 371] width 1404 height 658
click at [729, 122] on span "search Generar CUIL" at bounding box center [704, 126] width 84 height 12
type input "20-30398820-4"
click at [844, 122] on span "search Buscar afiliado" at bounding box center [829, 126] width 100 height 12
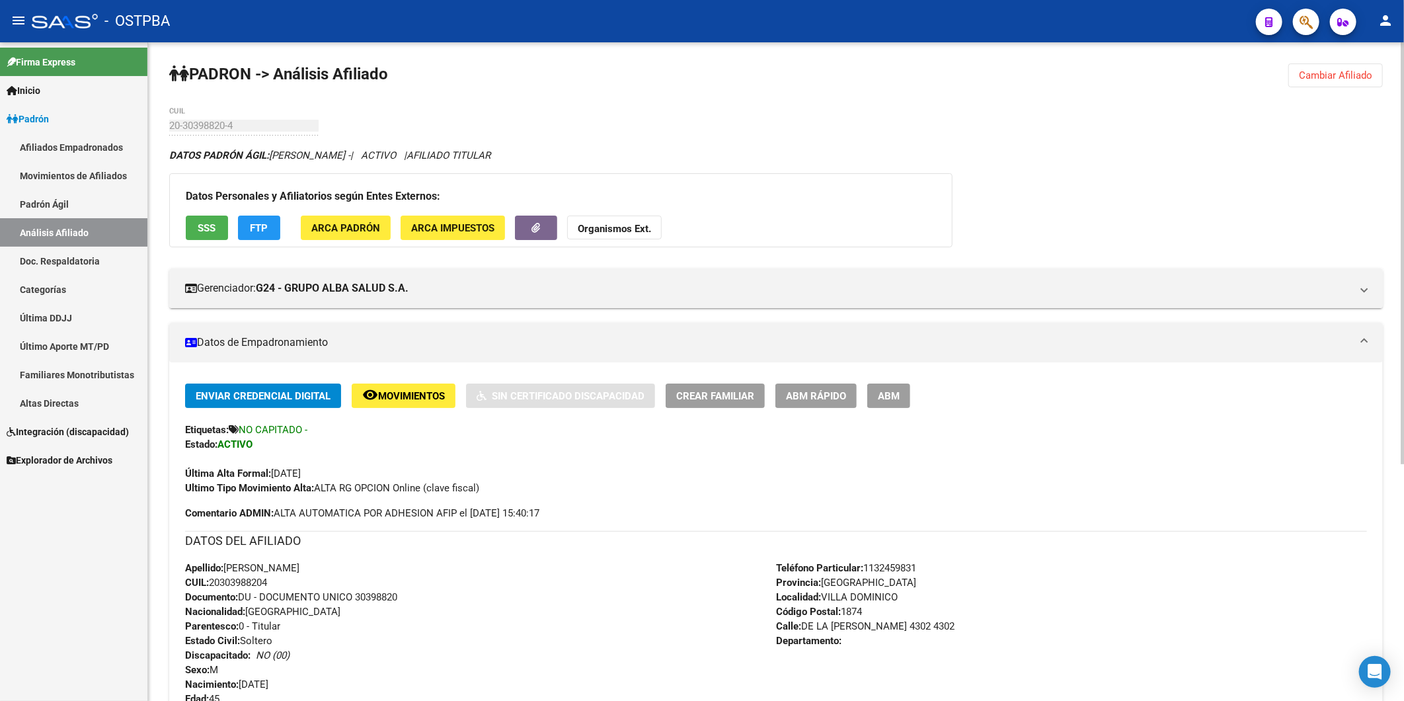
click at [418, 395] on span "Movimientos" at bounding box center [411, 396] width 67 height 12
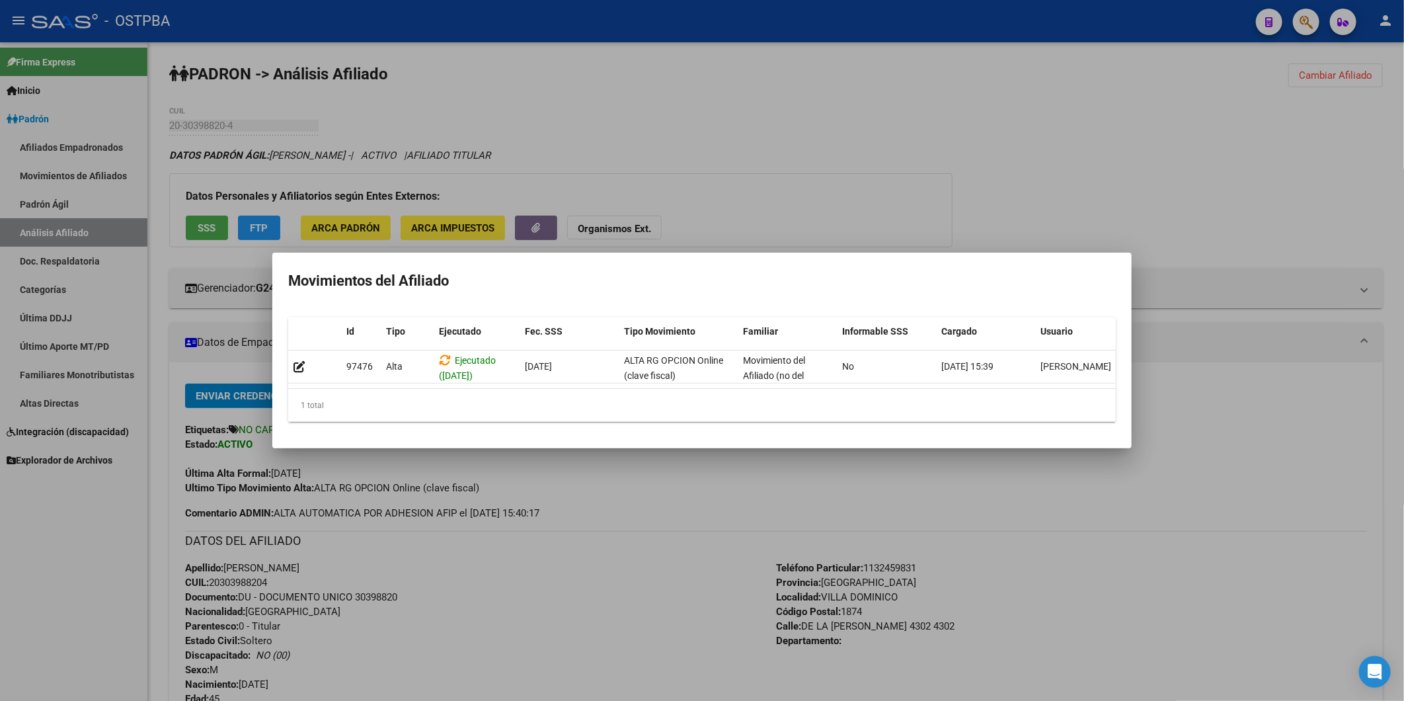
click at [652, 497] on div at bounding box center [702, 350] width 1404 height 701
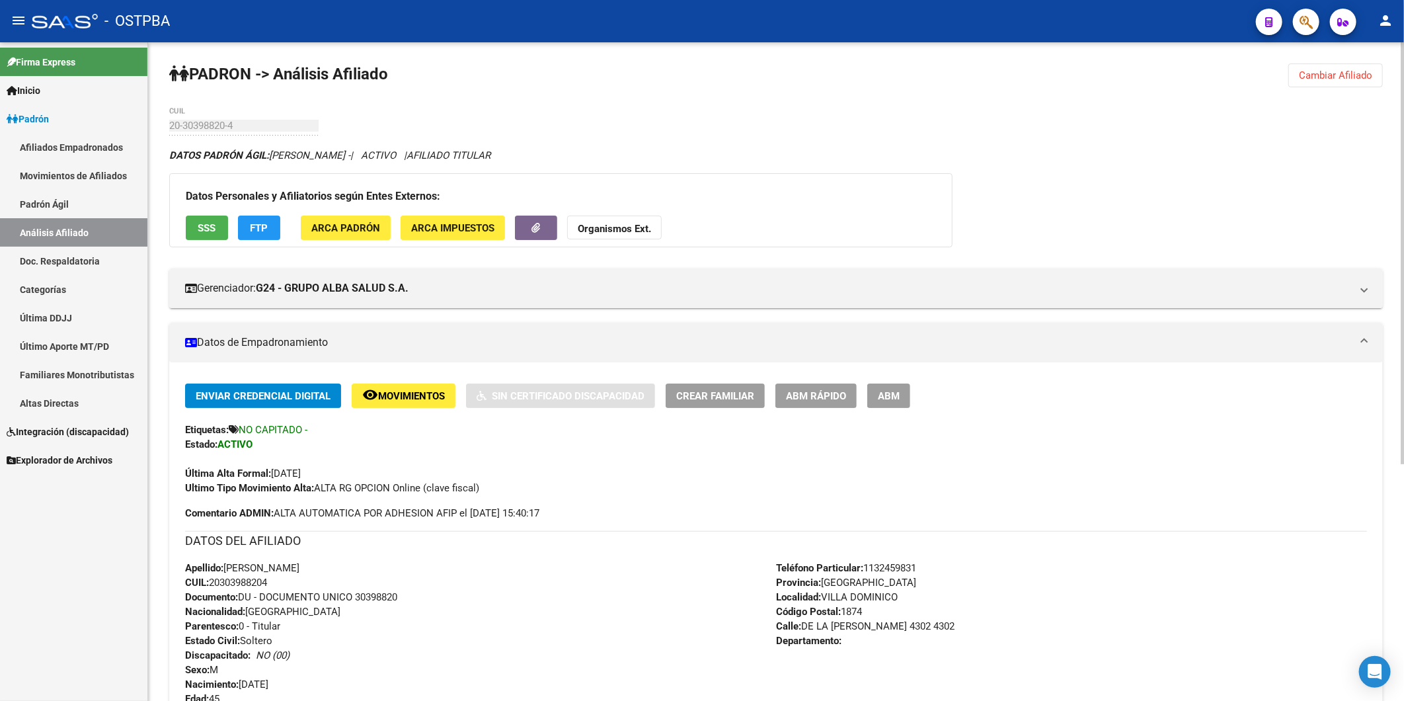
click at [258, 213] on div "Datos Personales y Afiliatorios según Entes Externos: SSS FTP ARCA Padrón ARCA …" at bounding box center [560, 210] width 783 height 74
click at [259, 239] on button "FTP" at bounding box center [259, 228] width 42 height 24
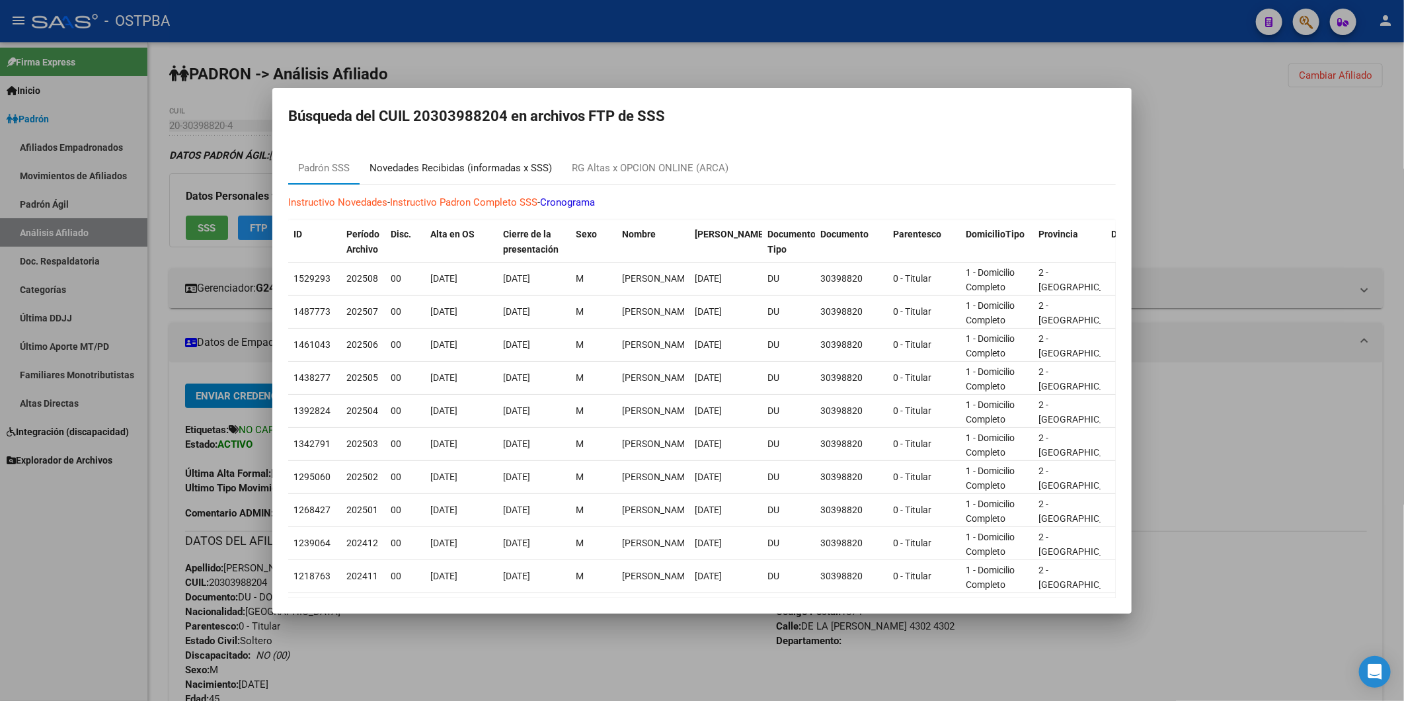
click at [526, 167] on div "Novedades Recibidas (informadas x SSS)" at bounding box center [461, 168] width 182 height 15
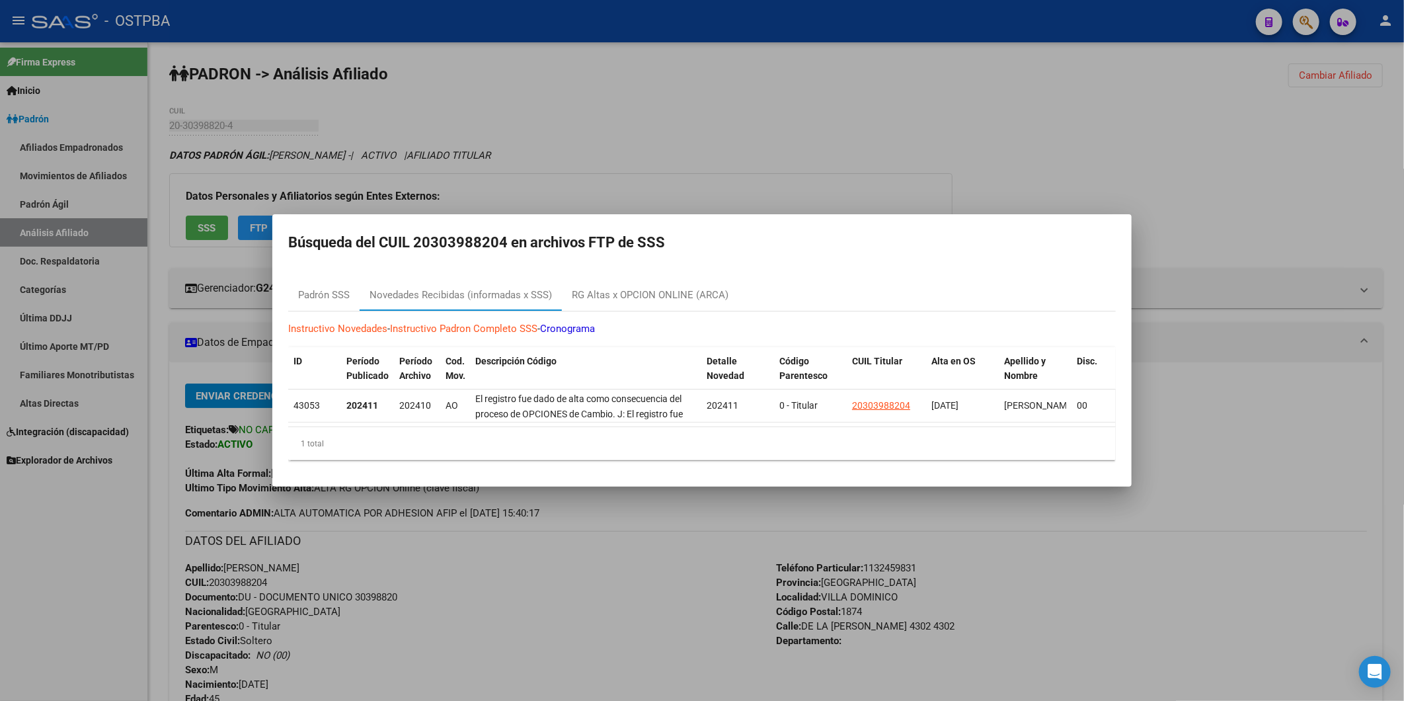
click at [730, 114] on div at bounding box center [702, 350] width 1404 height 701
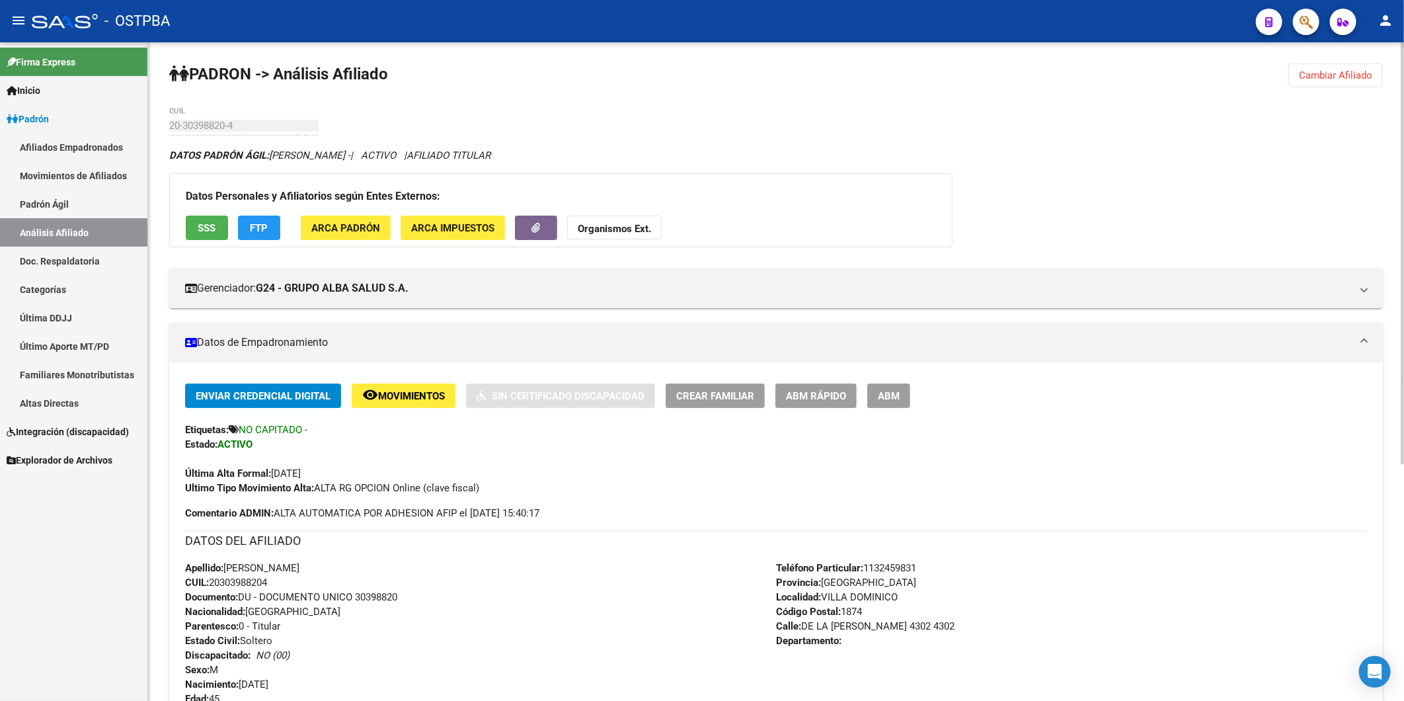
click at [214, 223] on span "SSS" at bounding box center [207, 228] width 18 height 12
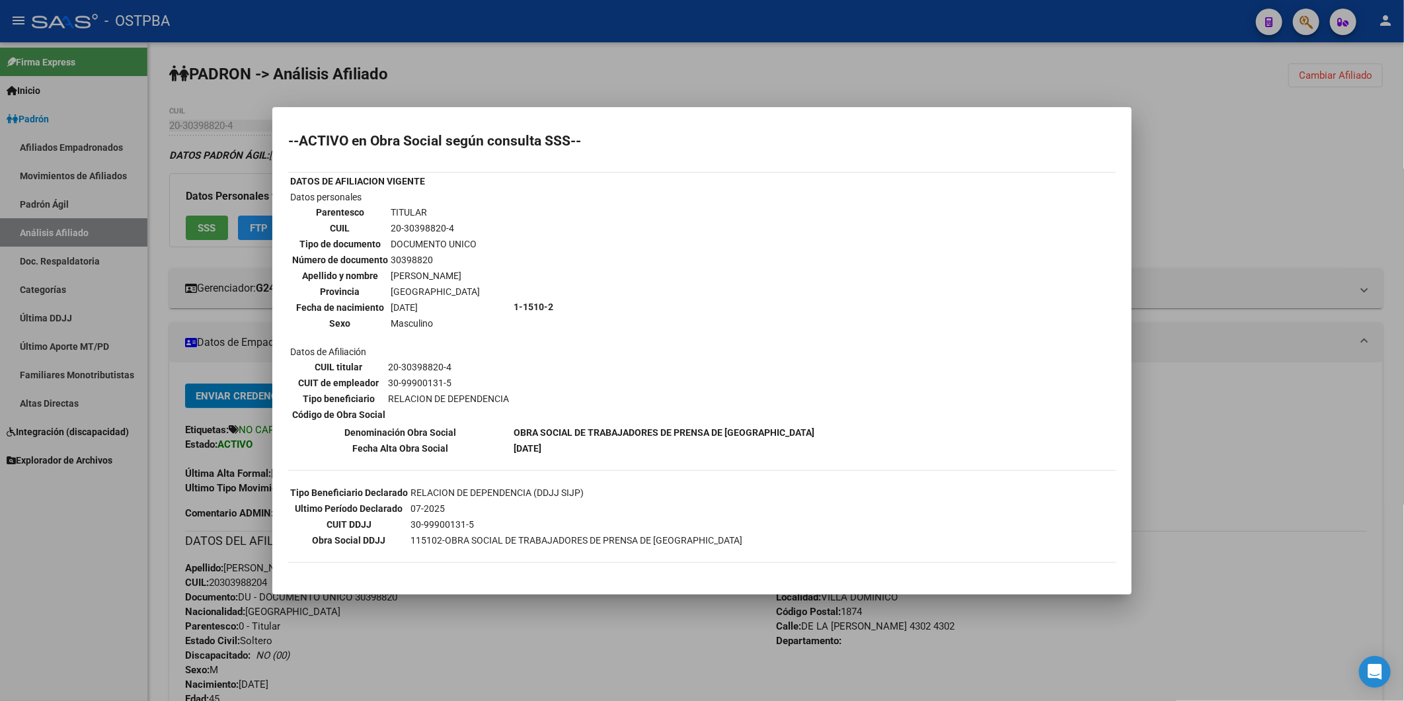
click at [1233, 154] on div at bounding box center [702, 350] width 1404 height 701
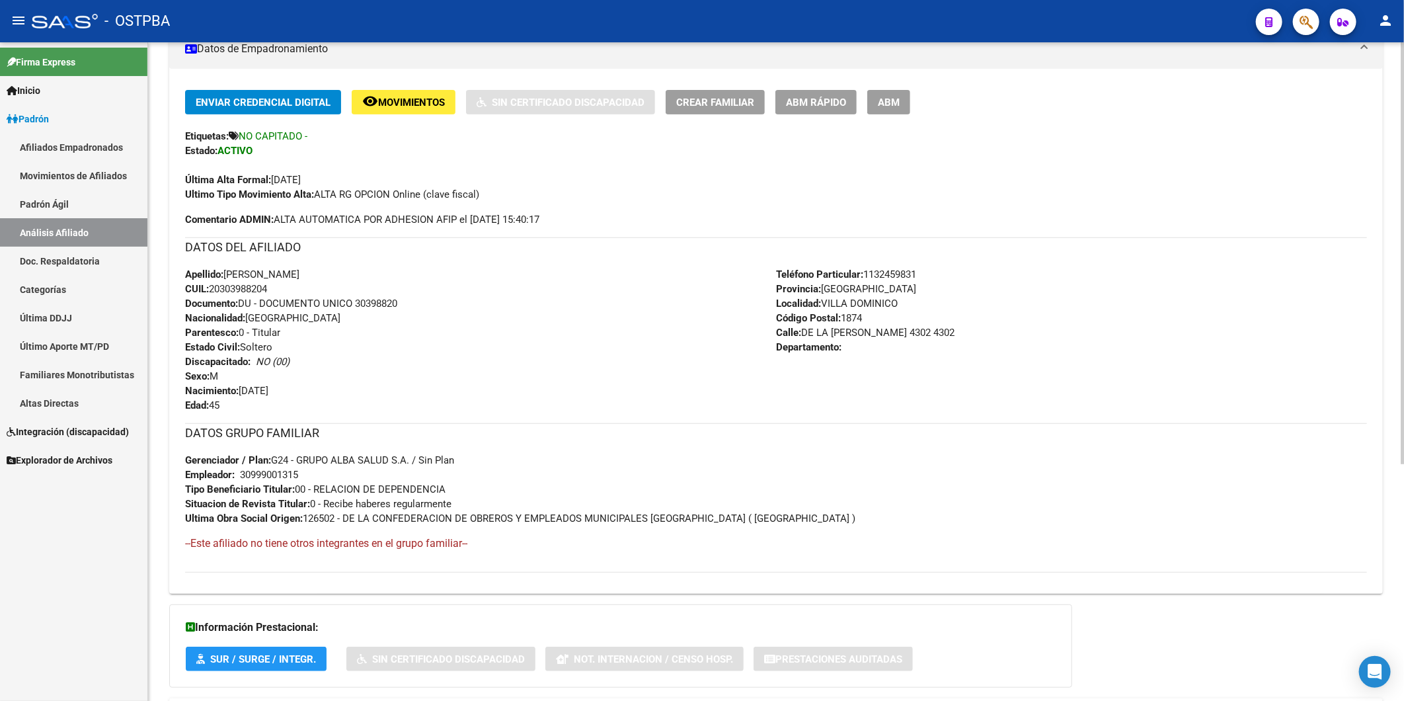
scroll to position [370, 0]
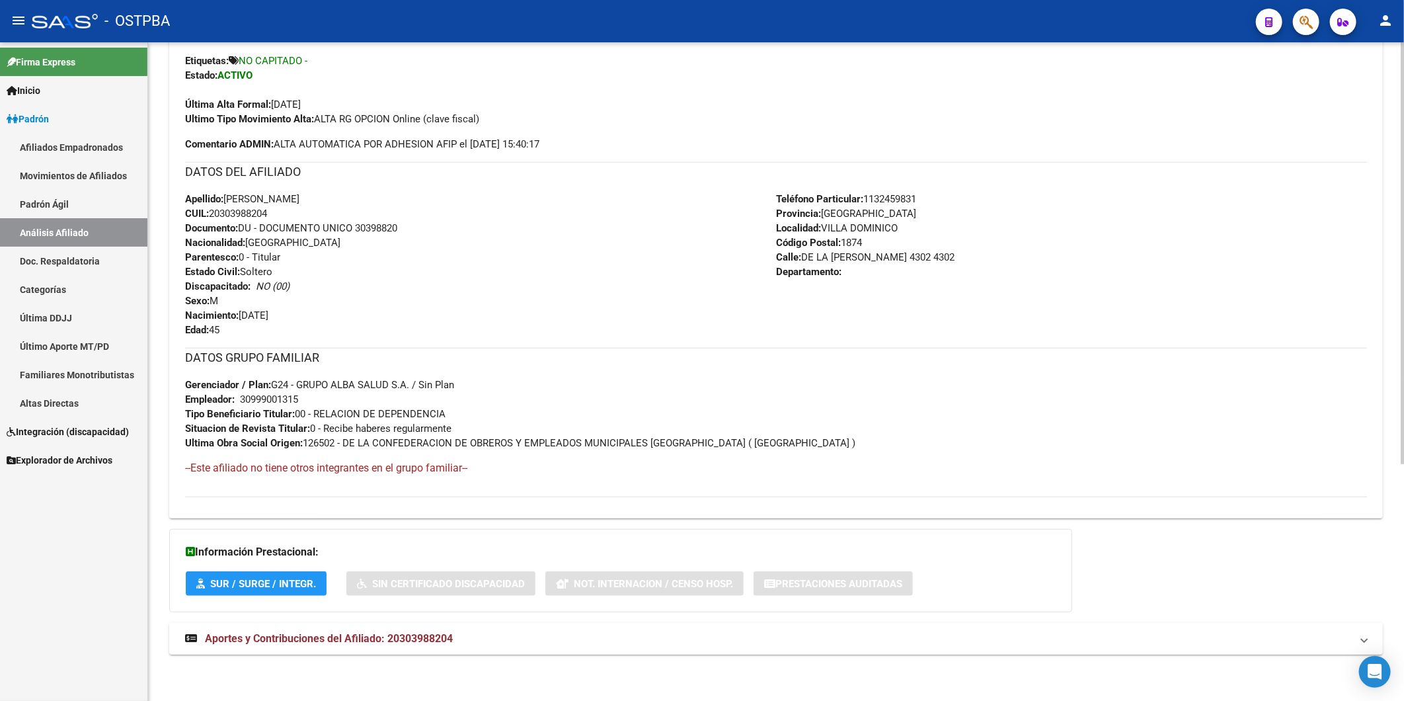
click at [431, 637] on span "Aportes y Contribuciones del Afiliado: 20303988204" at bounding box center [329, 638] width 248 height 13
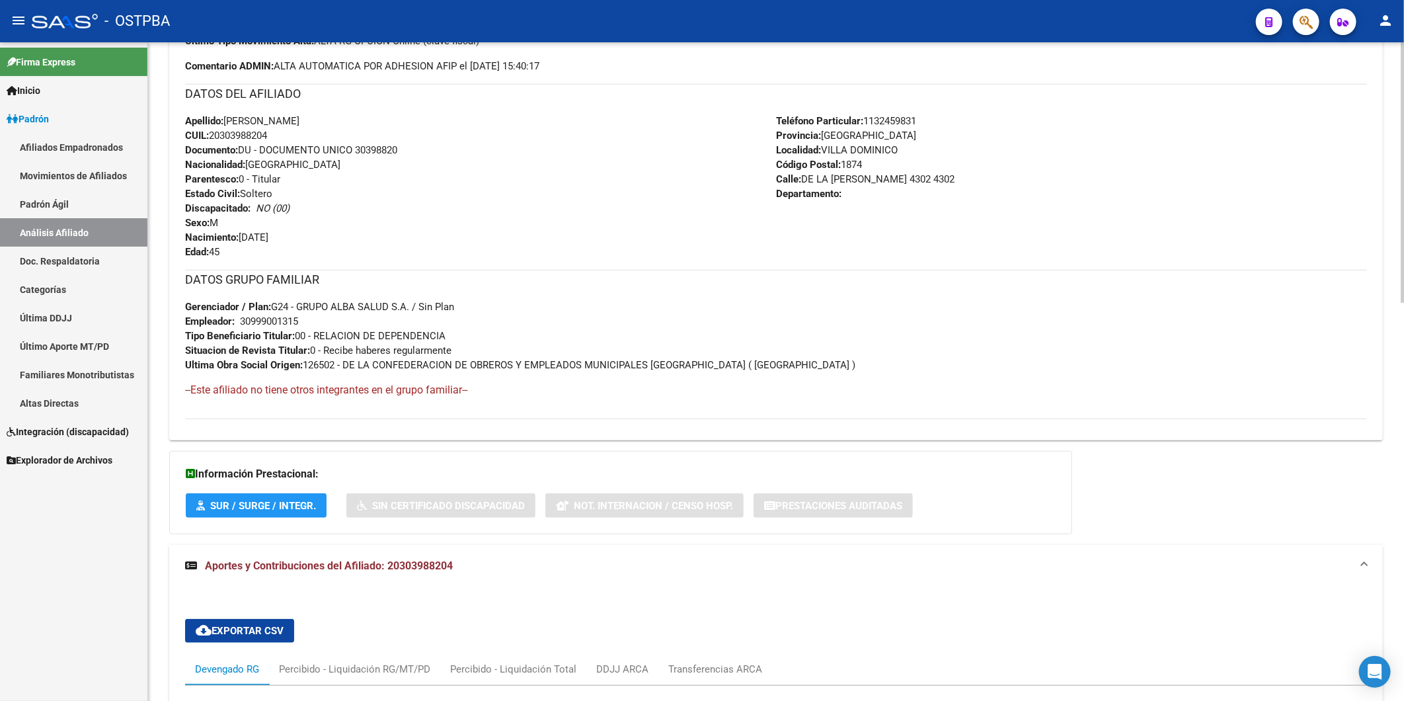
scroll to position [741, 0]
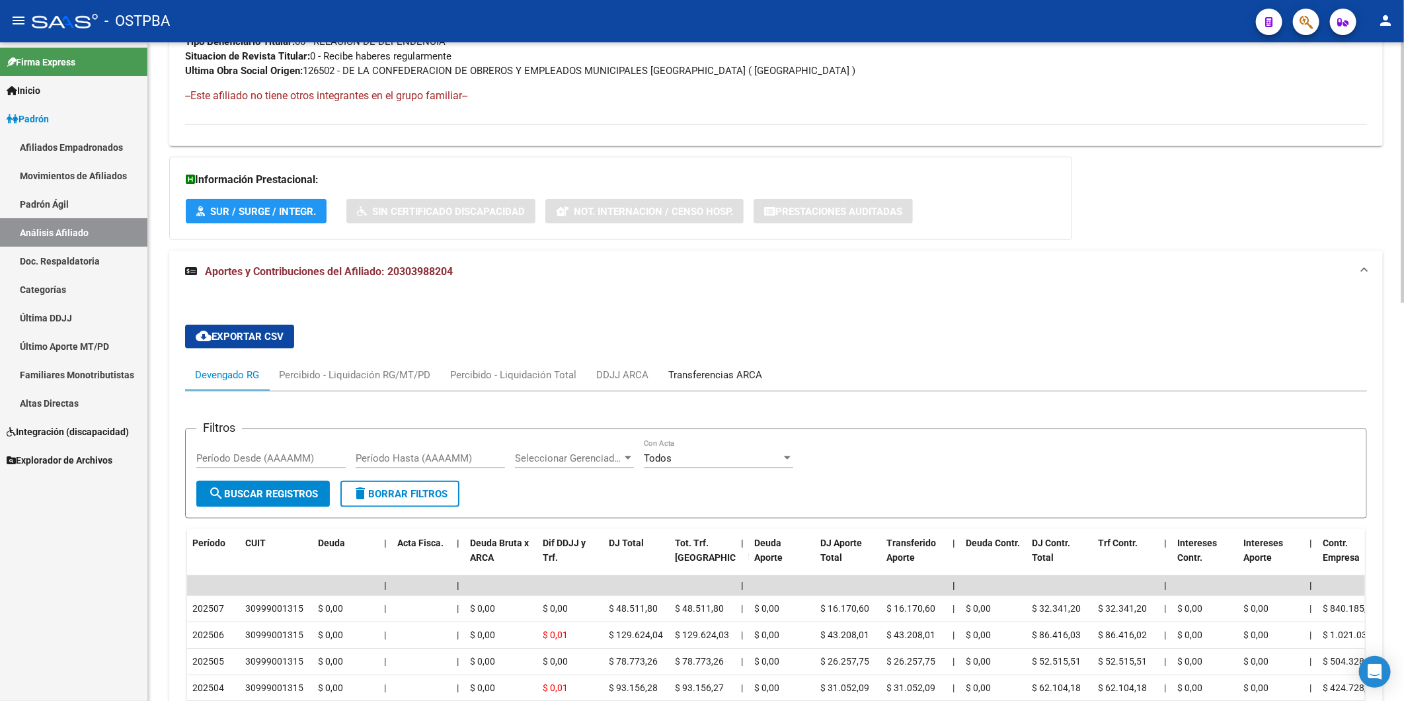
click at [702, 371] on div "Transferencias ARCA" at bounding box center [715, 375] width 94 height 15
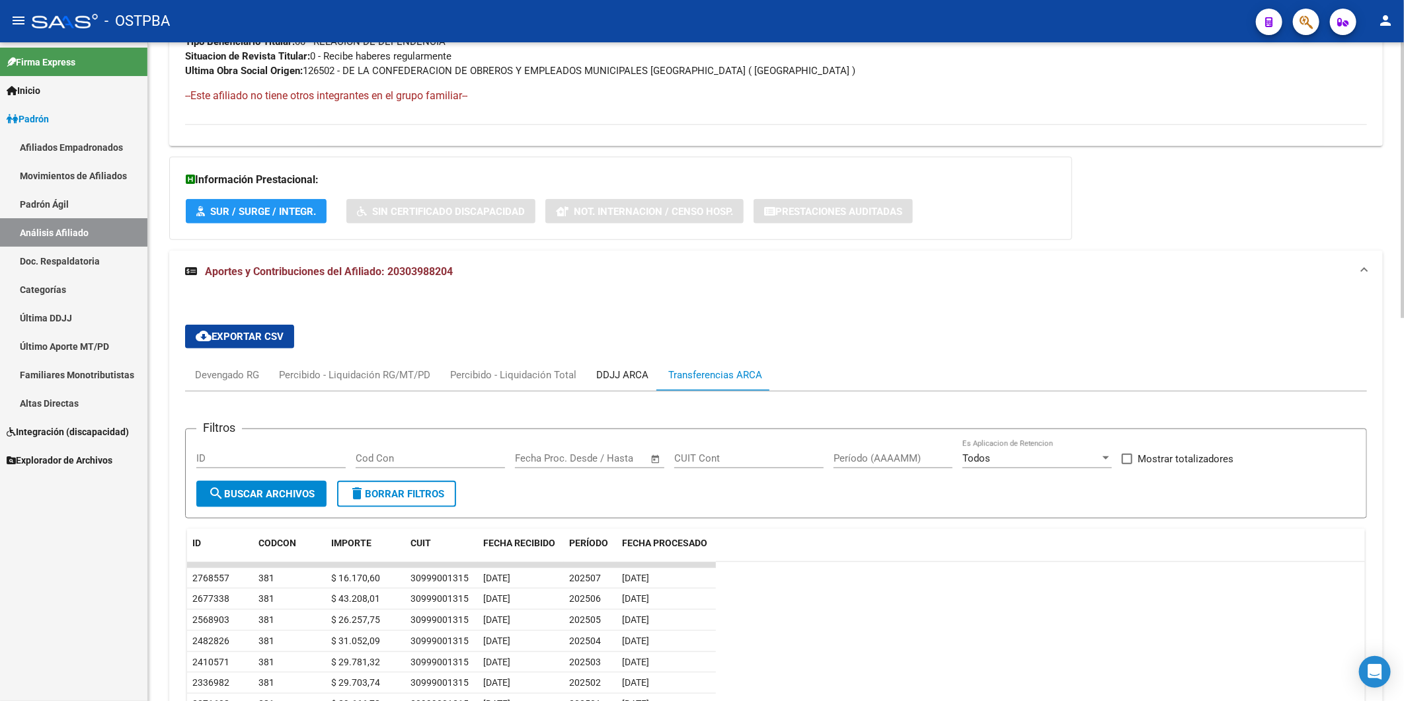
click at [623, 372] on div "DDJJ ARCA" at bounding box center [622, 375] width 52 height 15
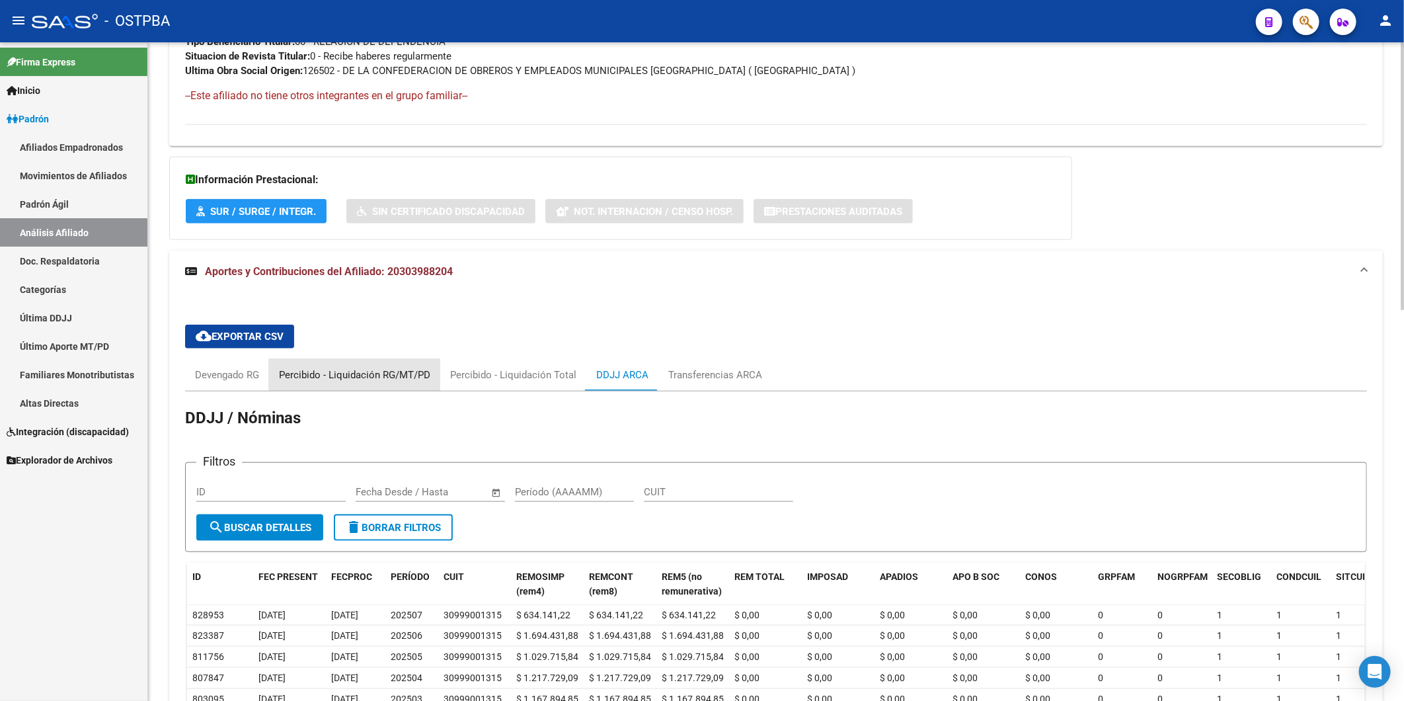
click at [398, 375] on div "Percibido - Liquidación RG/MT/PD" at bounding box center [354, 375] width 151 height 15
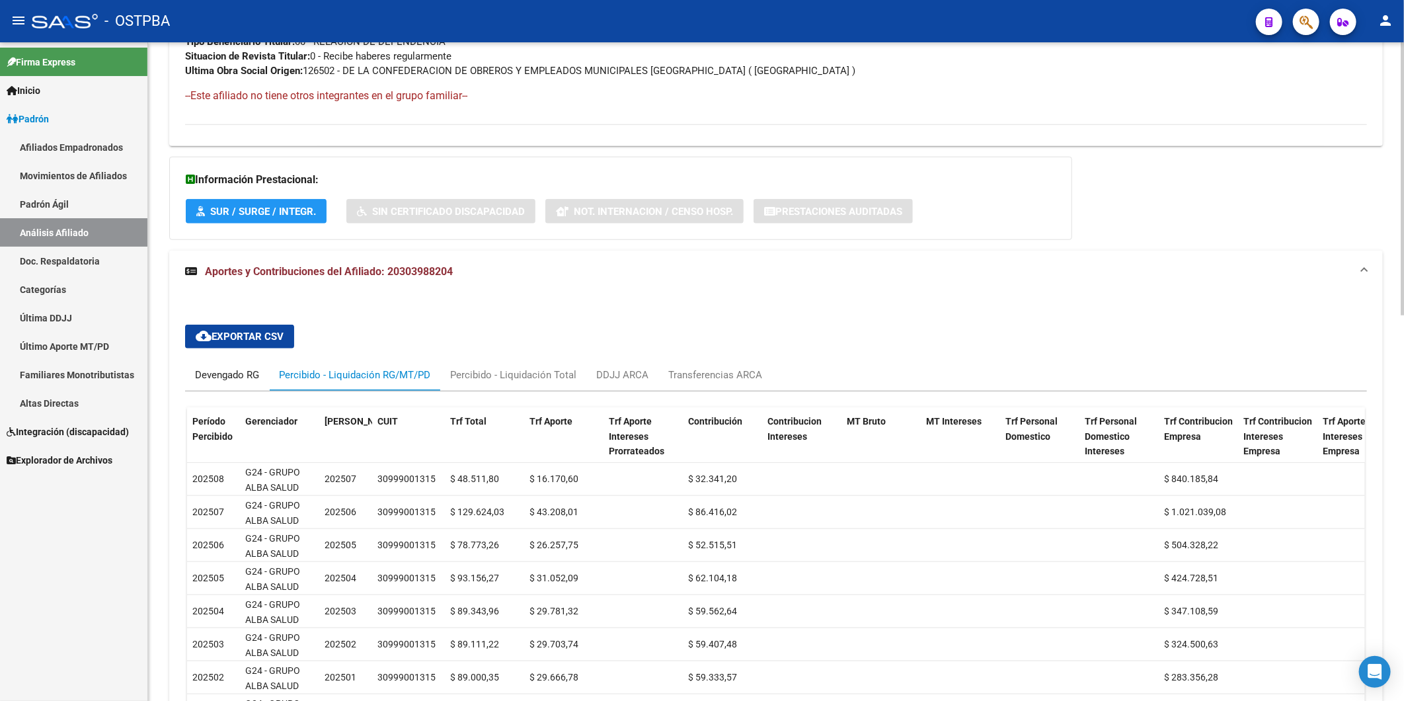
click at [240, 375] on div "Devengado RG" at bounding box center [227, 375] width 64 height 15
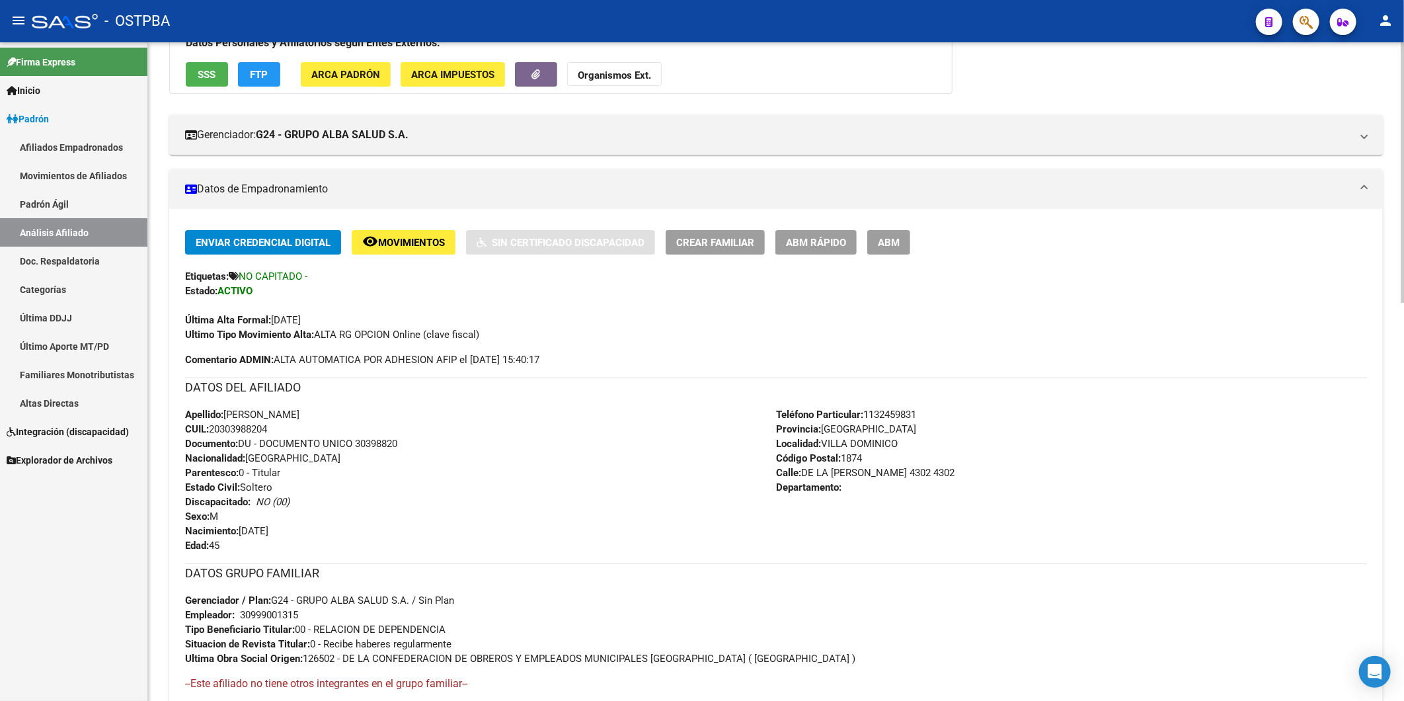
scroll to position [0, 0]
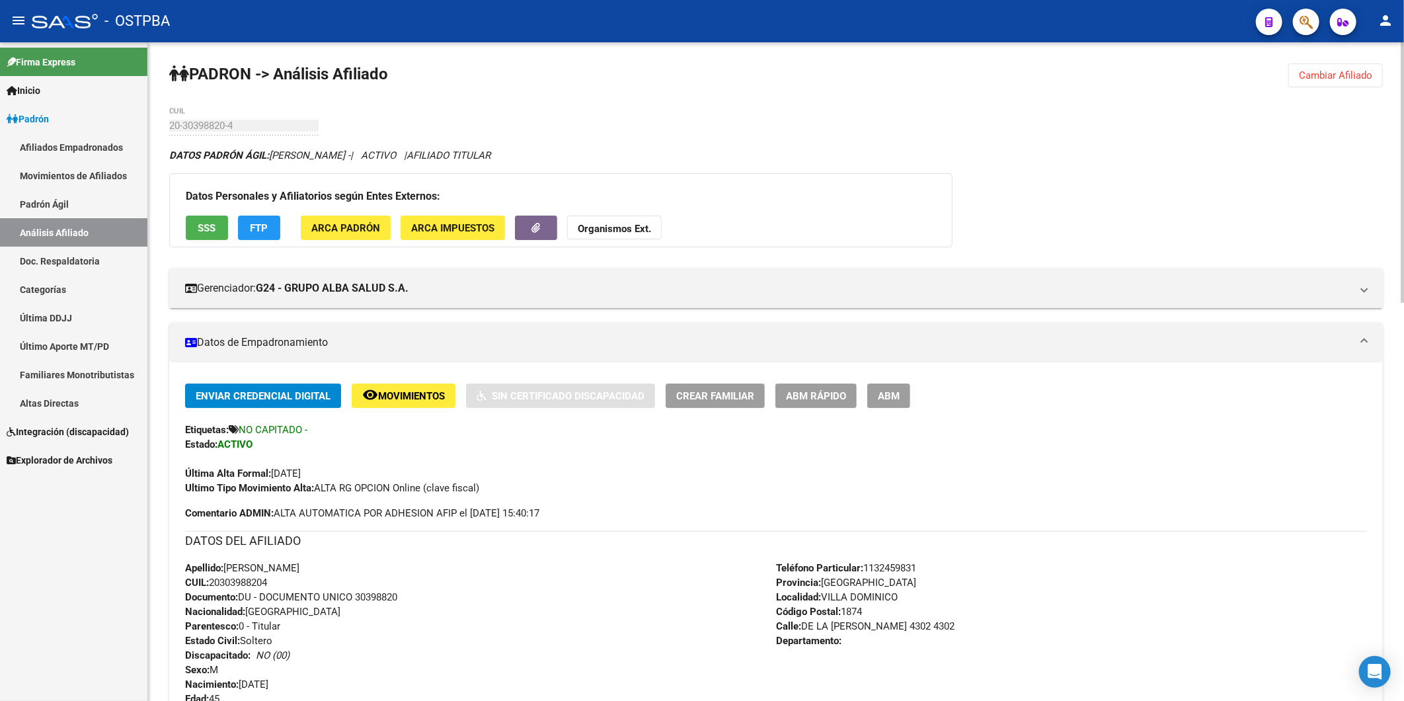
click at [1336, 73] on span "Cambiar Afiliado" at bounding box center [1335, 75] width 73 height 12
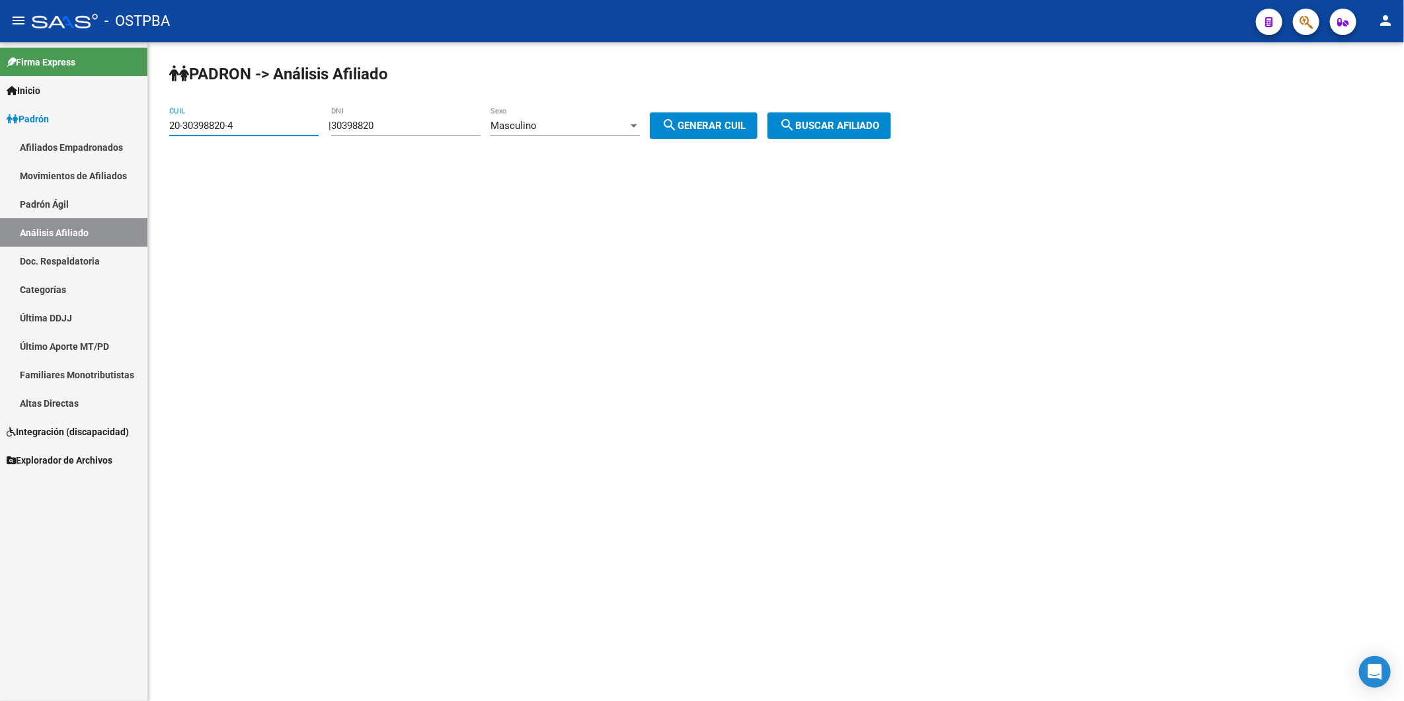
drag, startPoint x: 279, startPoint y: 121, endPoint x: 42, endPoint y: 160, distance: 240.5
click at [42, 160] on mat-sidenav-container "Firma Express Inicio Calendario SSS Instructivos Contacto OS Padrón Afiliados E…" at bounding box center [702, 371] width 1404 height 658
drag, startPoint x: 433, startPoint y: 124, endPoint x: 262, endPoint y: 128, distance: 171.3
click at [262, 128] on app-analisis-afiliado "PADRON -> Análisis Afiliado CUIL | 30398820 DNI Masculino Sexo search Generar C…" at bounding box center [535, 126] width 732 height 12
type input "38142430"
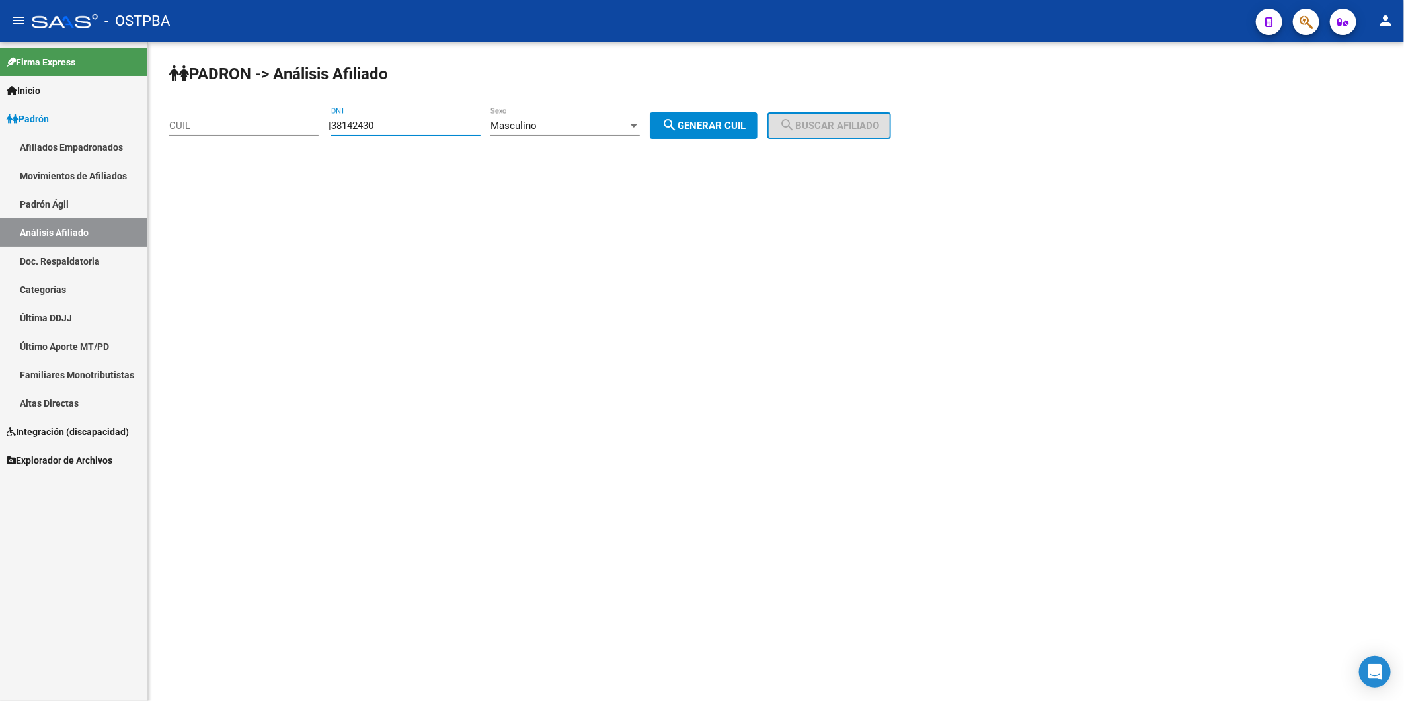
click at [640, 123] on div at bounding box center [634, 125] width 12 height 11
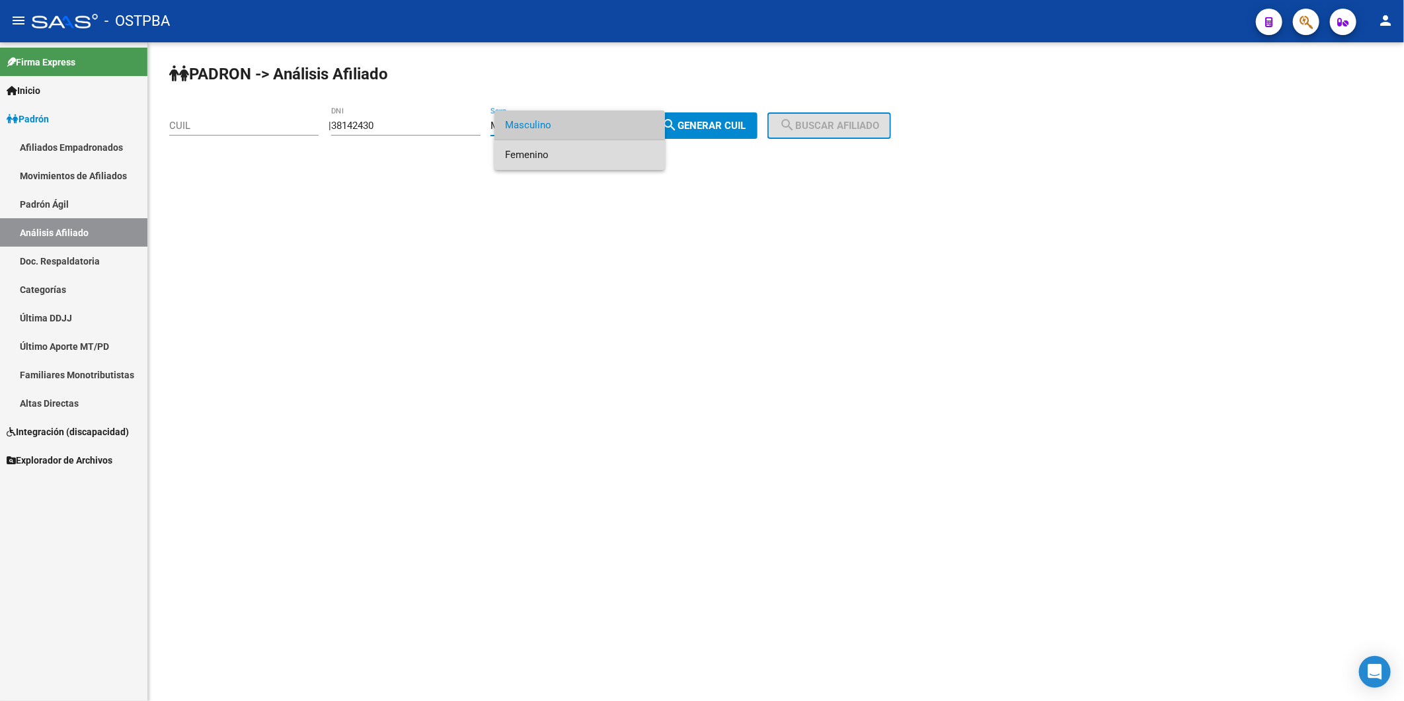
drag, startPoint x: 598, startPoint y: 157, endPoint x: 686, endPoint y: 139, distance: 89.6
click at [607, 155] on span "Femenino" at bounding box center [579, 155] width 149 height 30
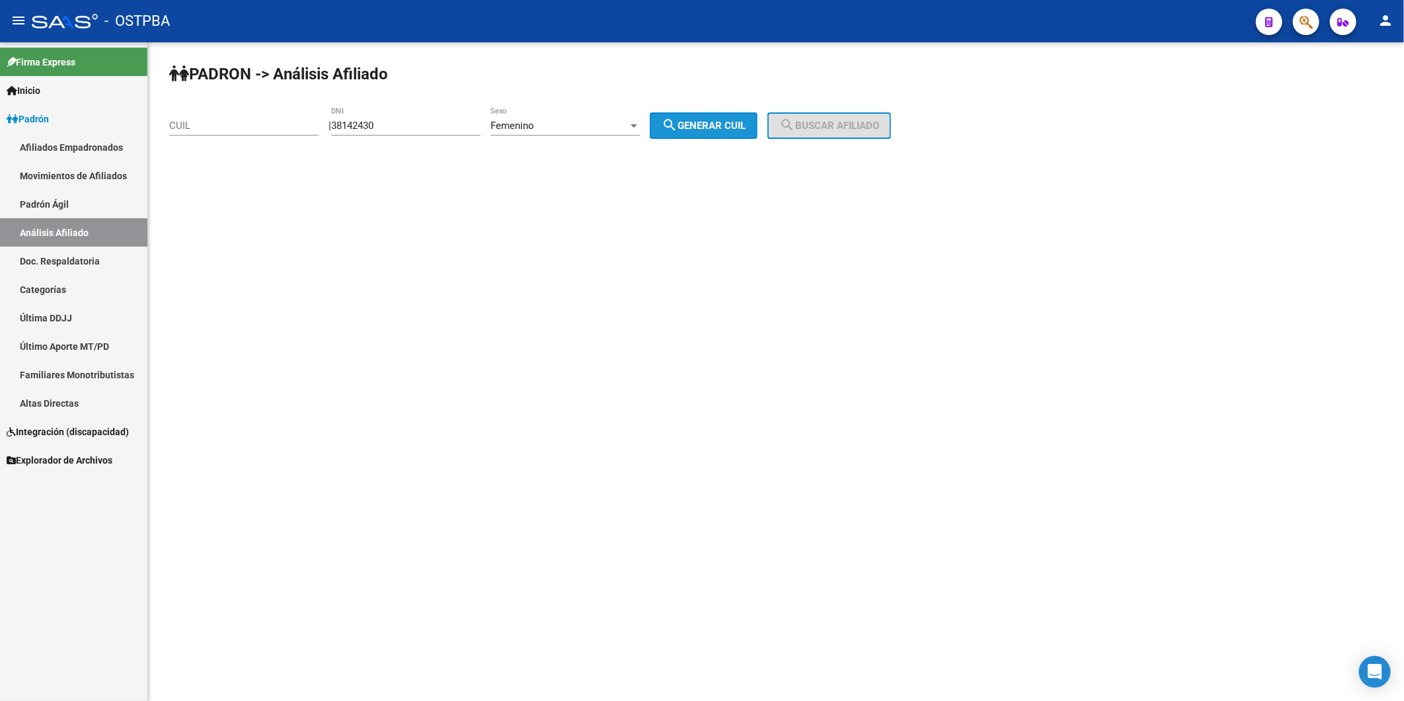
click at [714, 126] on span "search Generar CUIL" at bounding box center [704, 126] width 84 height 12
type input "27-38142430-3"
click at [822, 126] on span "search Buscar afiliado" at bounding box center [829, 126] width 100 height 12
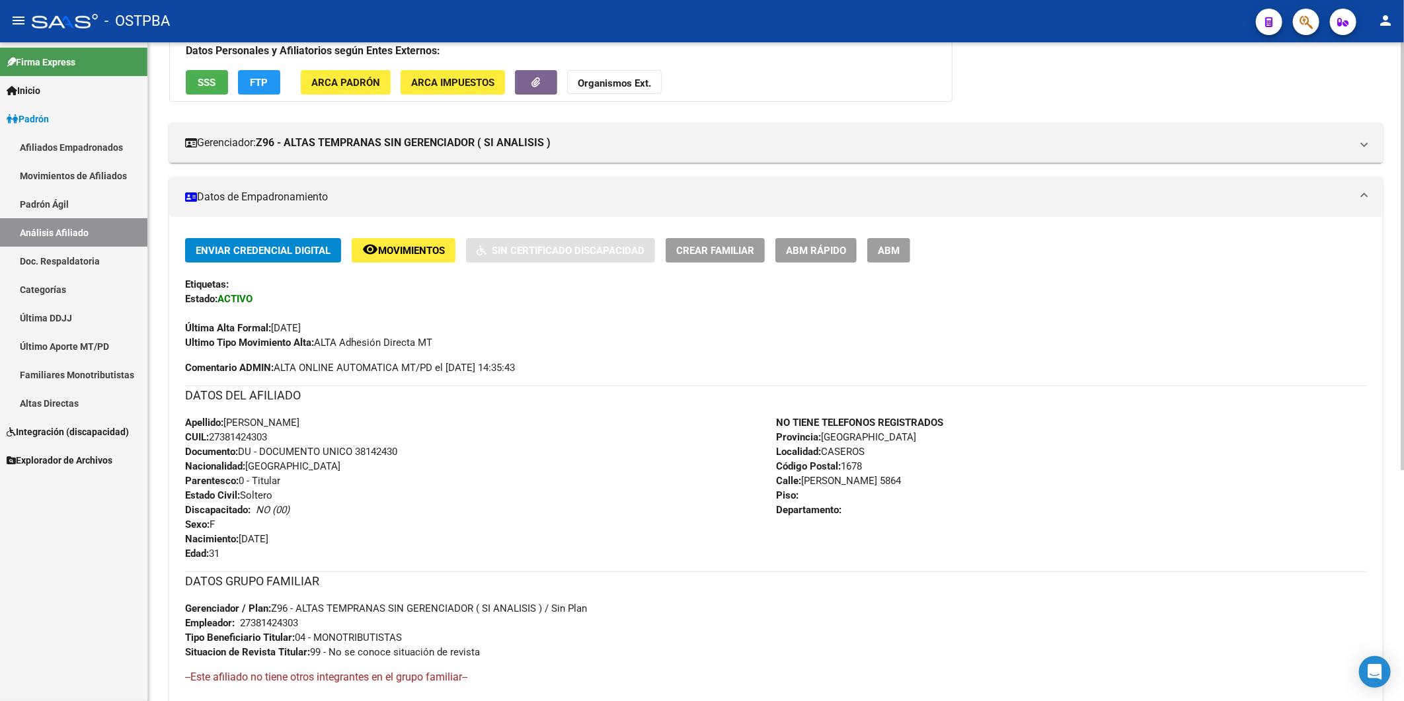
scroll to position [355, 0]
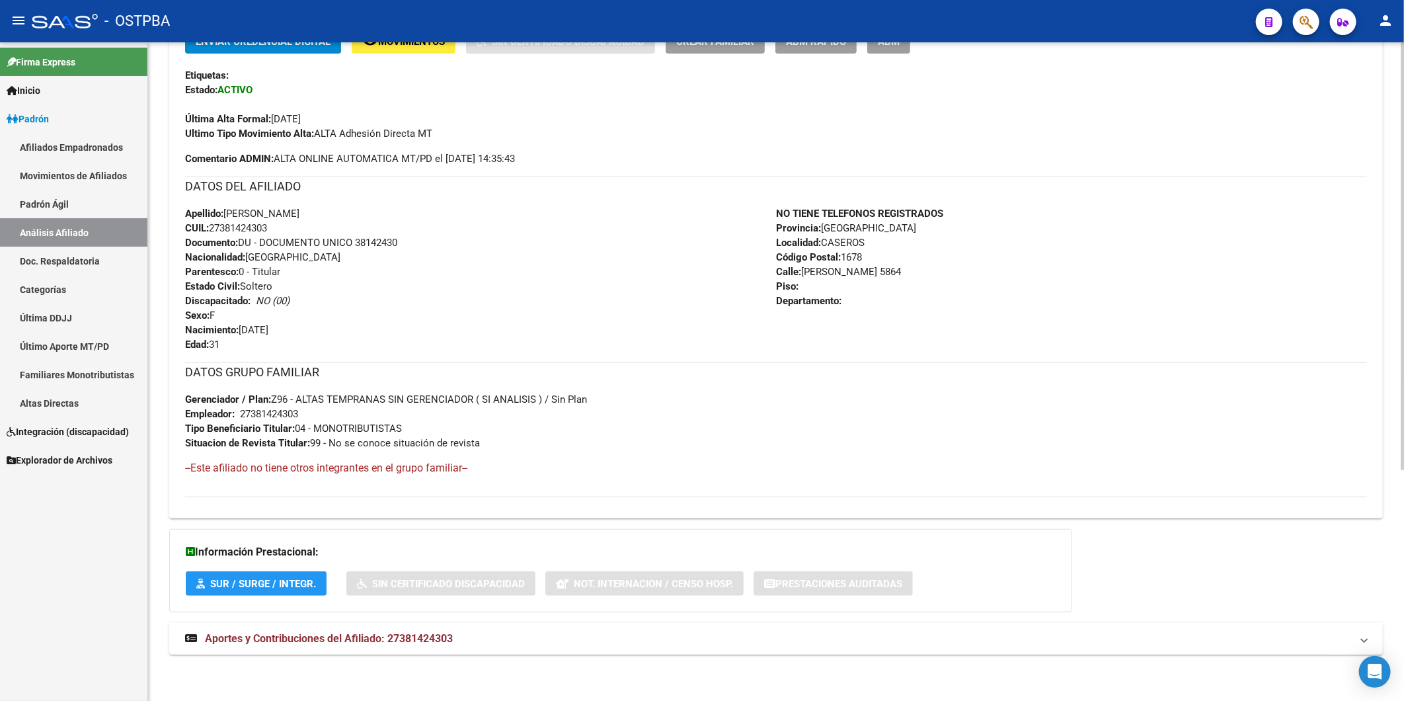
click at [434, 637] on span "Aportes y Contribuciones del Afiliado: 27381424303" at bounding box center [329, 638] width 248 height 13
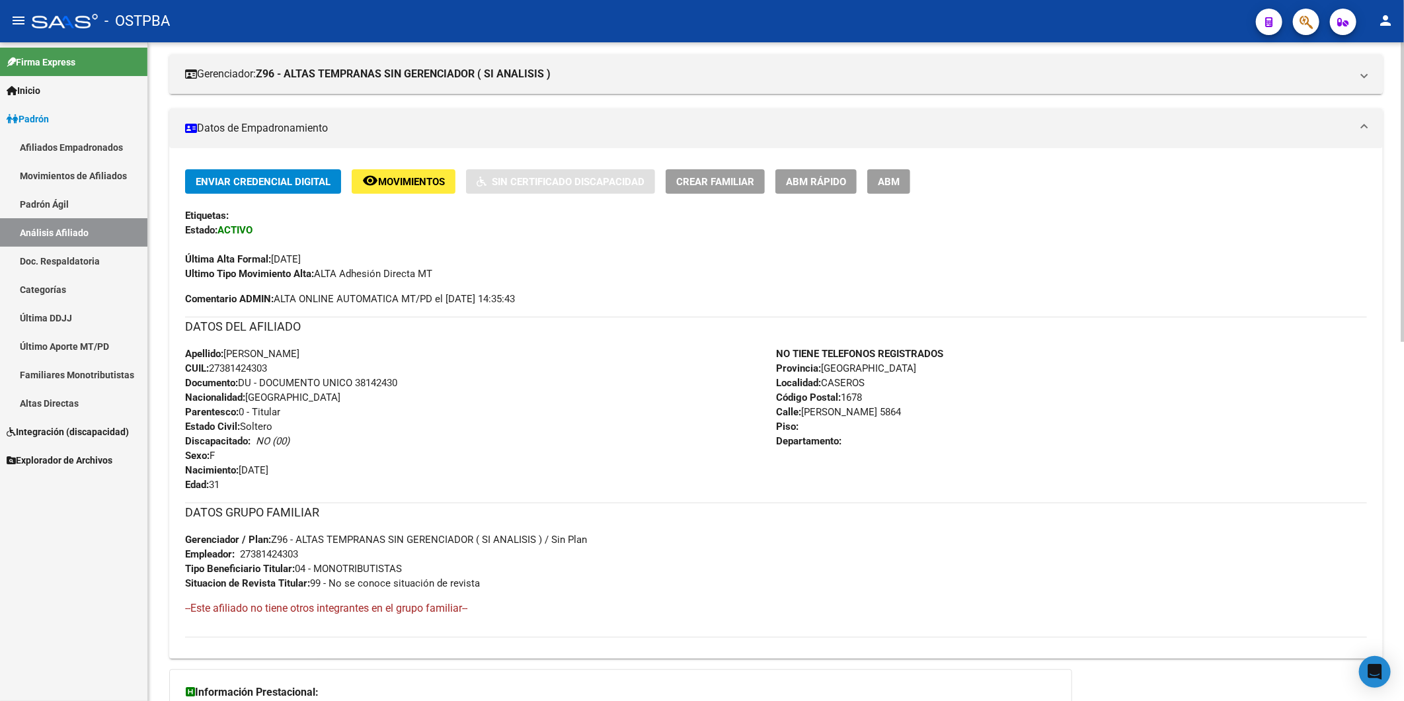
scroll to position [7, 0]
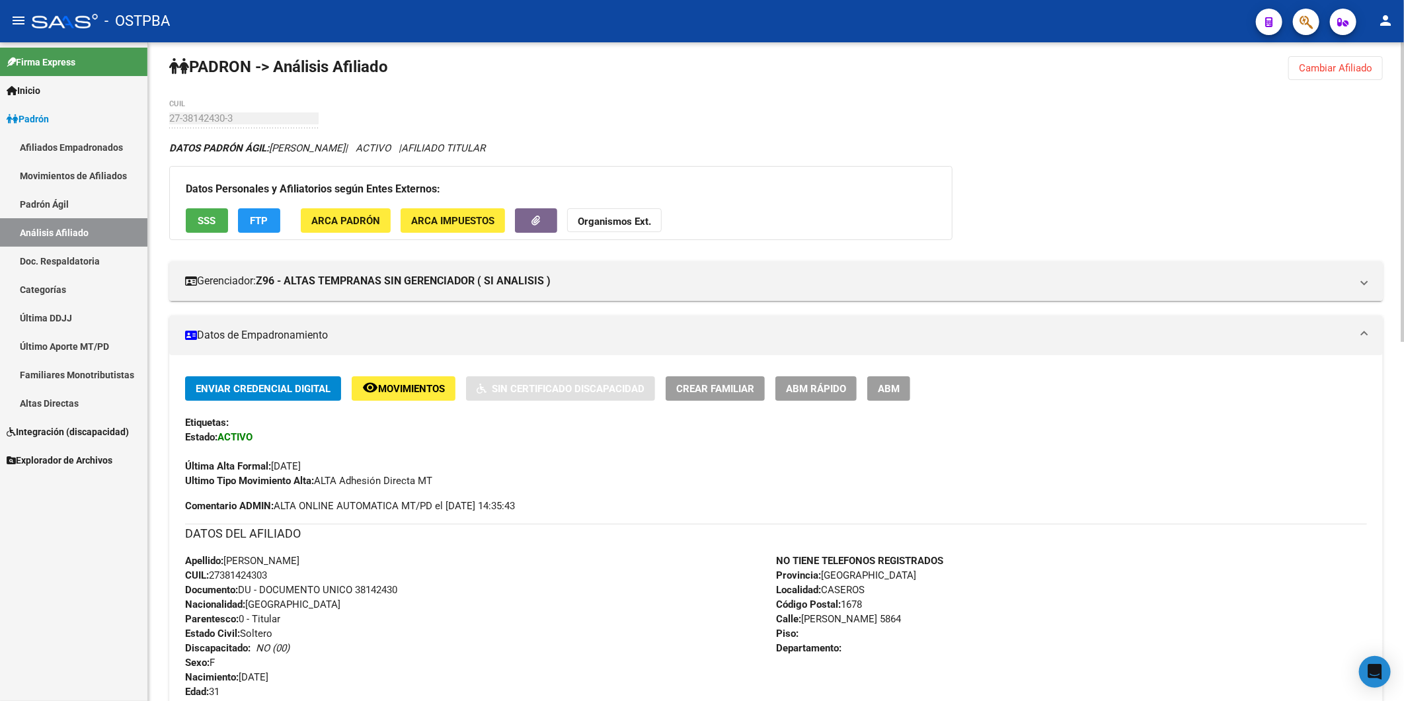
click at [838, 180] on h3 "Datos Personales y Afiliatorios según Entes Externos:" at bounding box center [561, 189] width 750 height 19
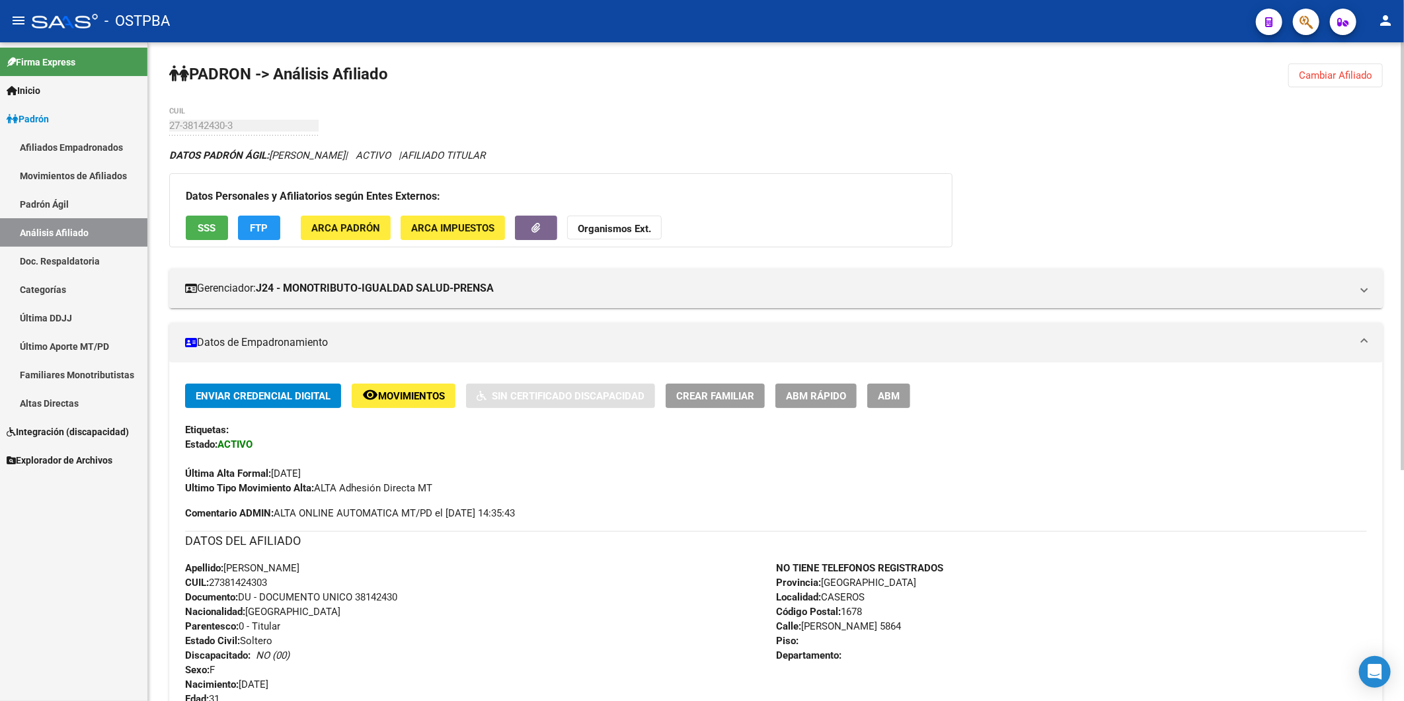
scroll to position [355, 0]
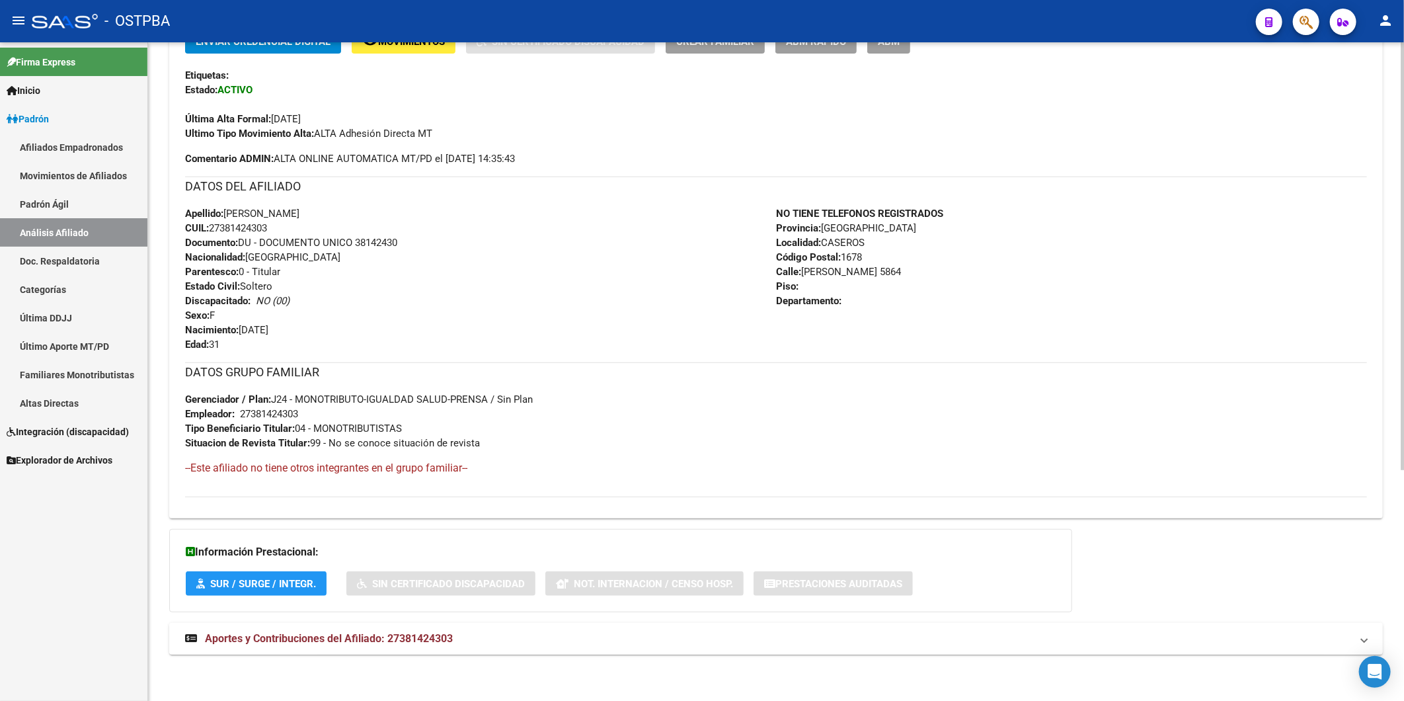
click at [445, 639] on span "Aportes y Contribuciones del Afiliado: 27381424303" at bounding box center [329, 638] width 248 height 13
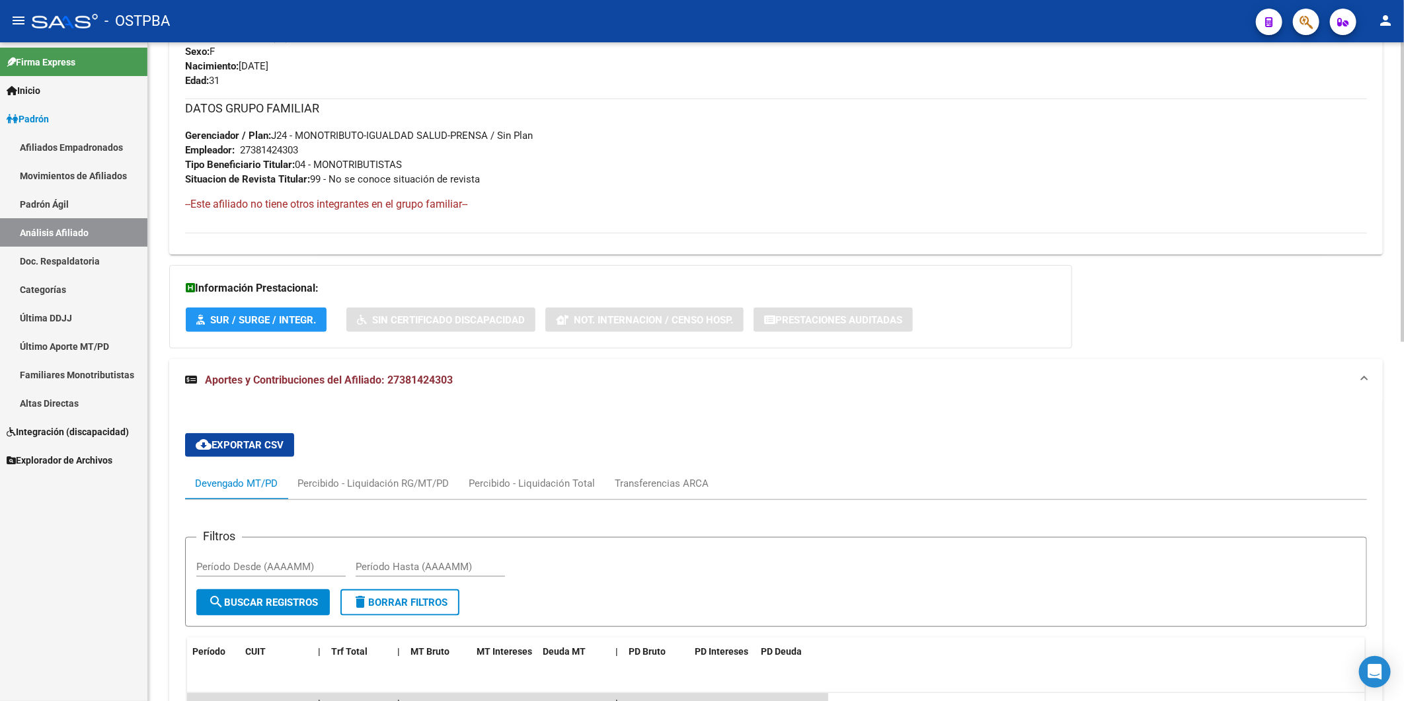
scroll to position [789, 0]
